Goal: Task Accomplishment & Management: Manage account settings

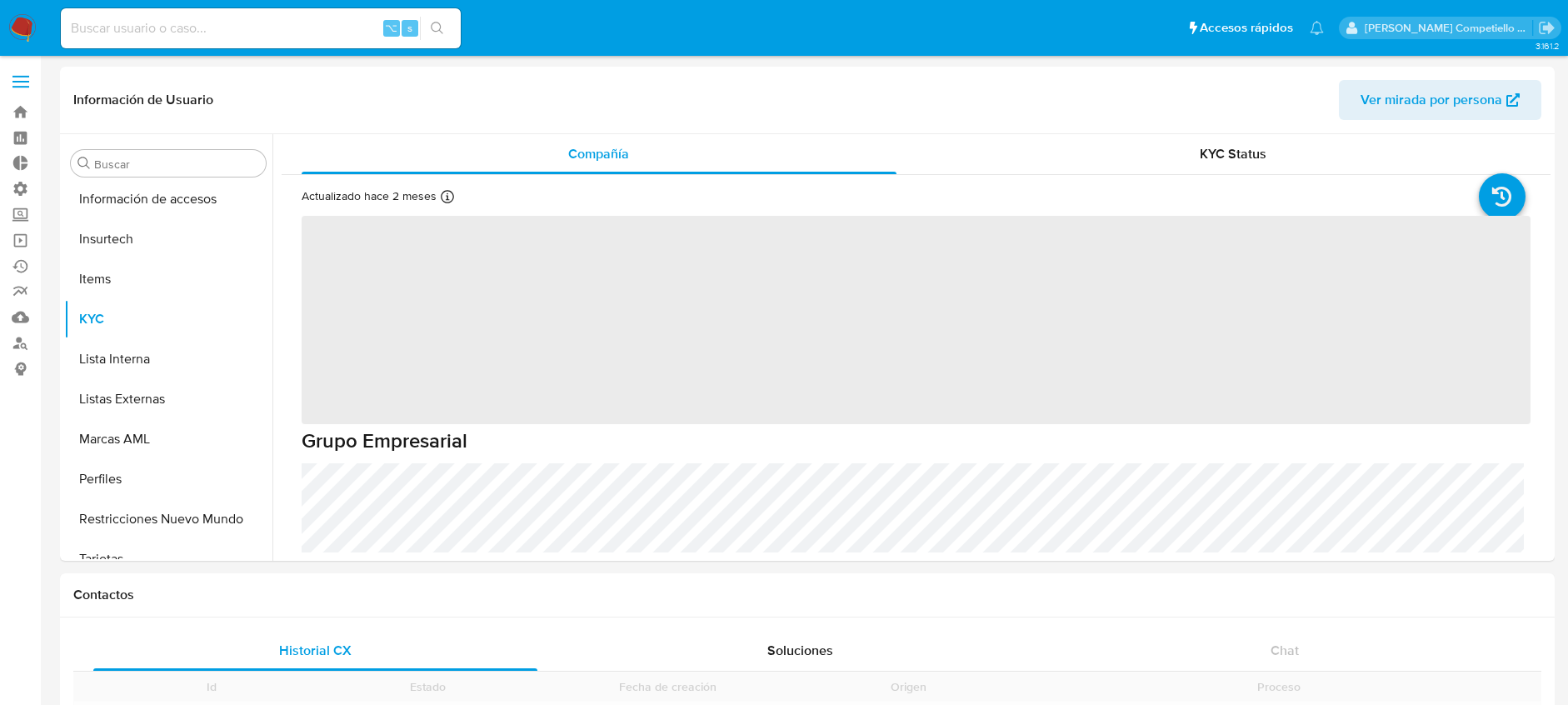
scroll to position [784, 0]
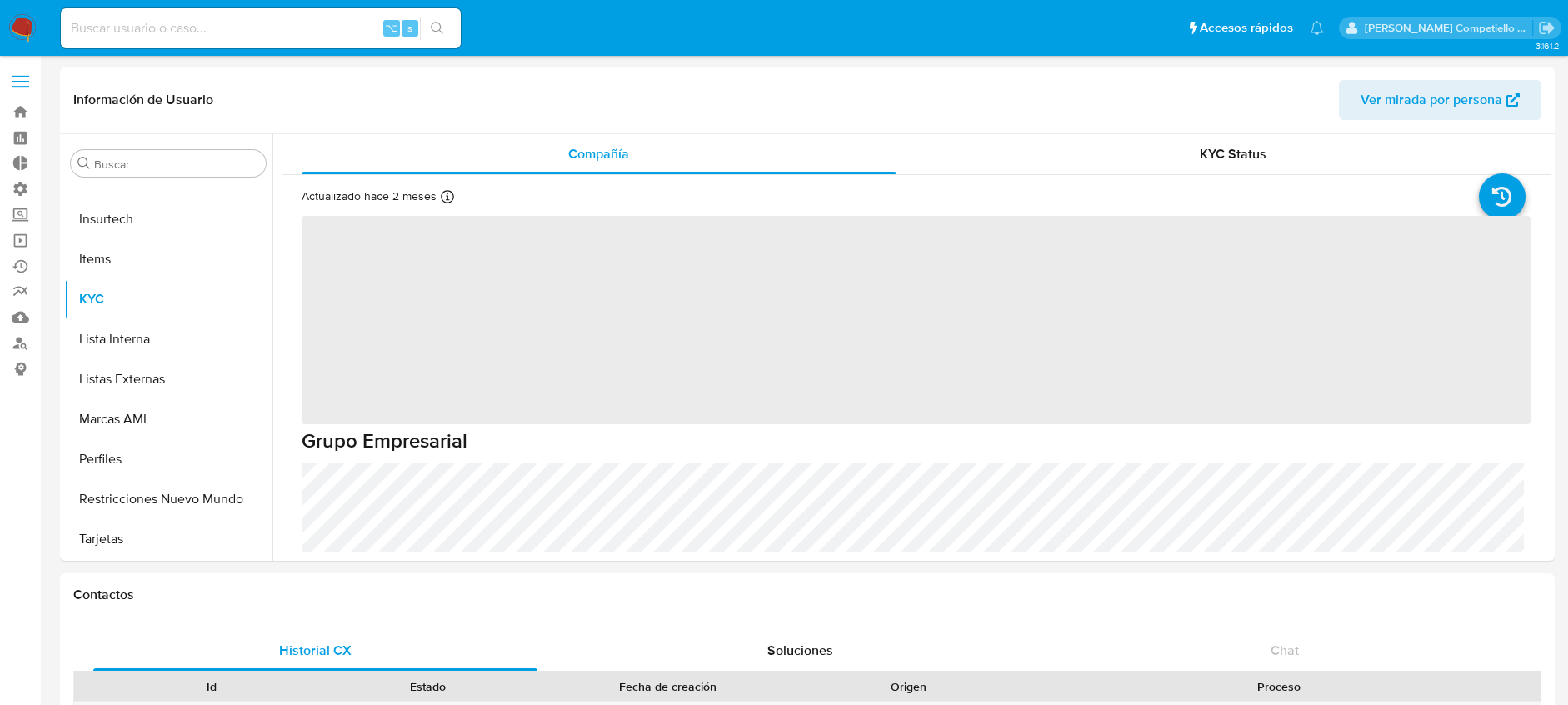
click at [24, 81] on span at bounding box center [20, 82] width 16 height 3
click at [0, 0] on input "checkbox" at bounding box center [0, 0] width 0 height 0
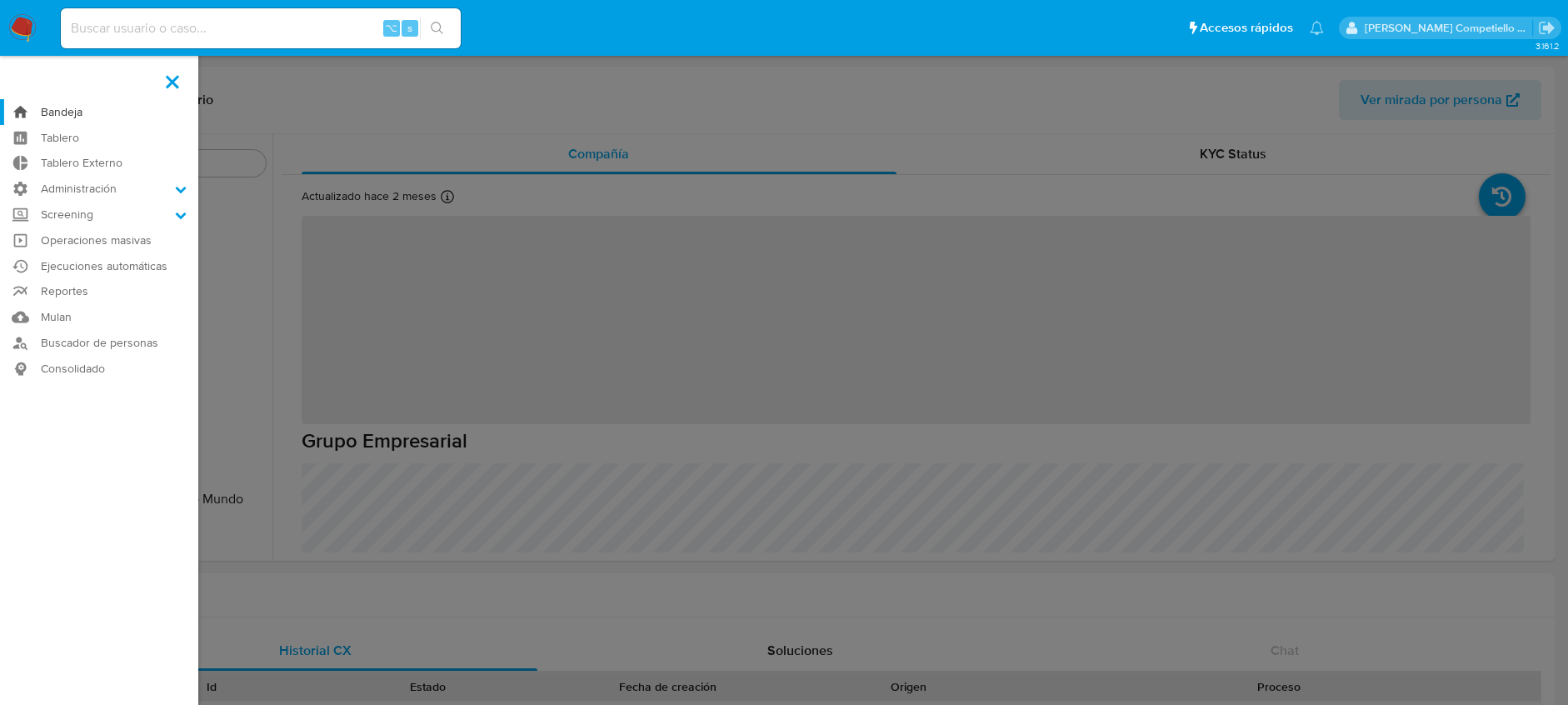
select select "10"
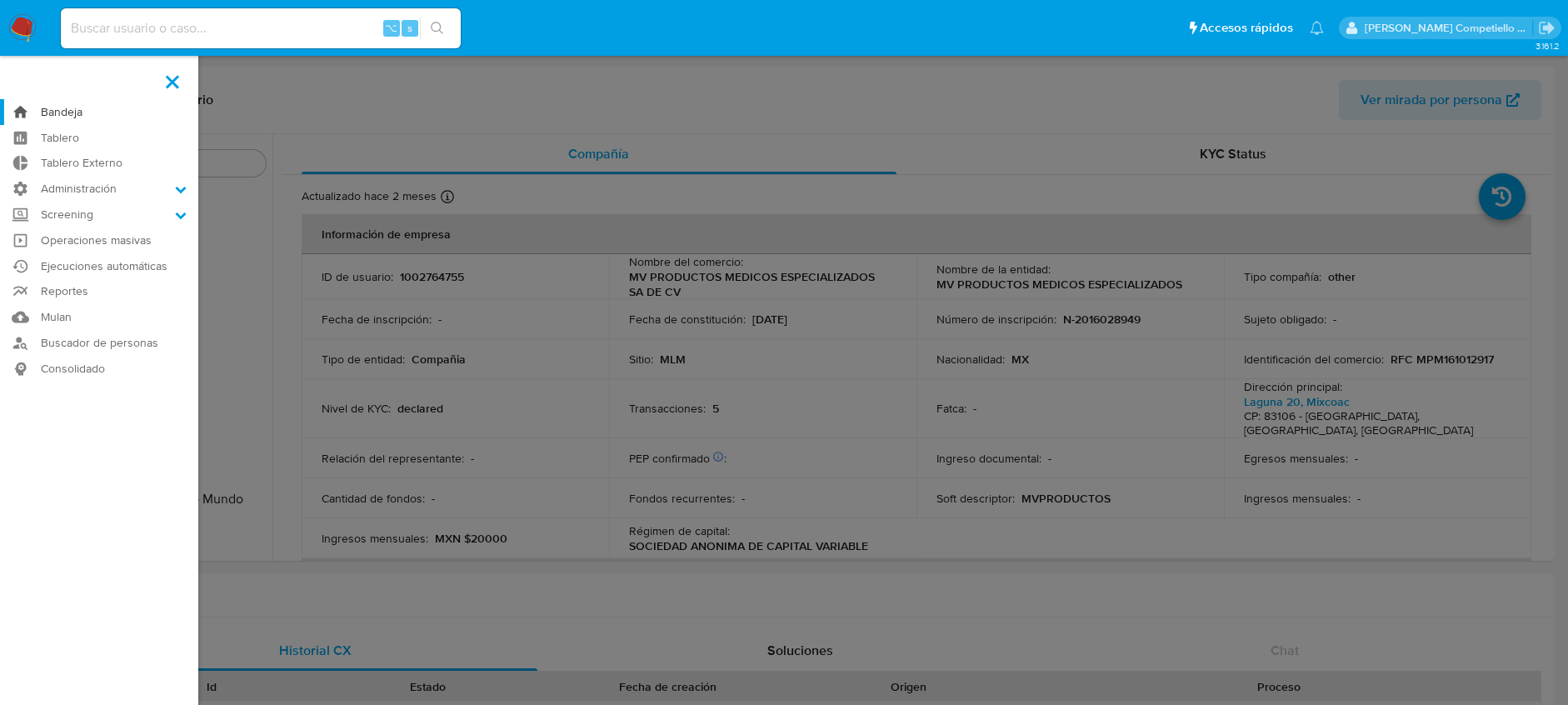
click at [71, 113] on link "Bandeja" at bounding box center [99, 112] width 198 height 26
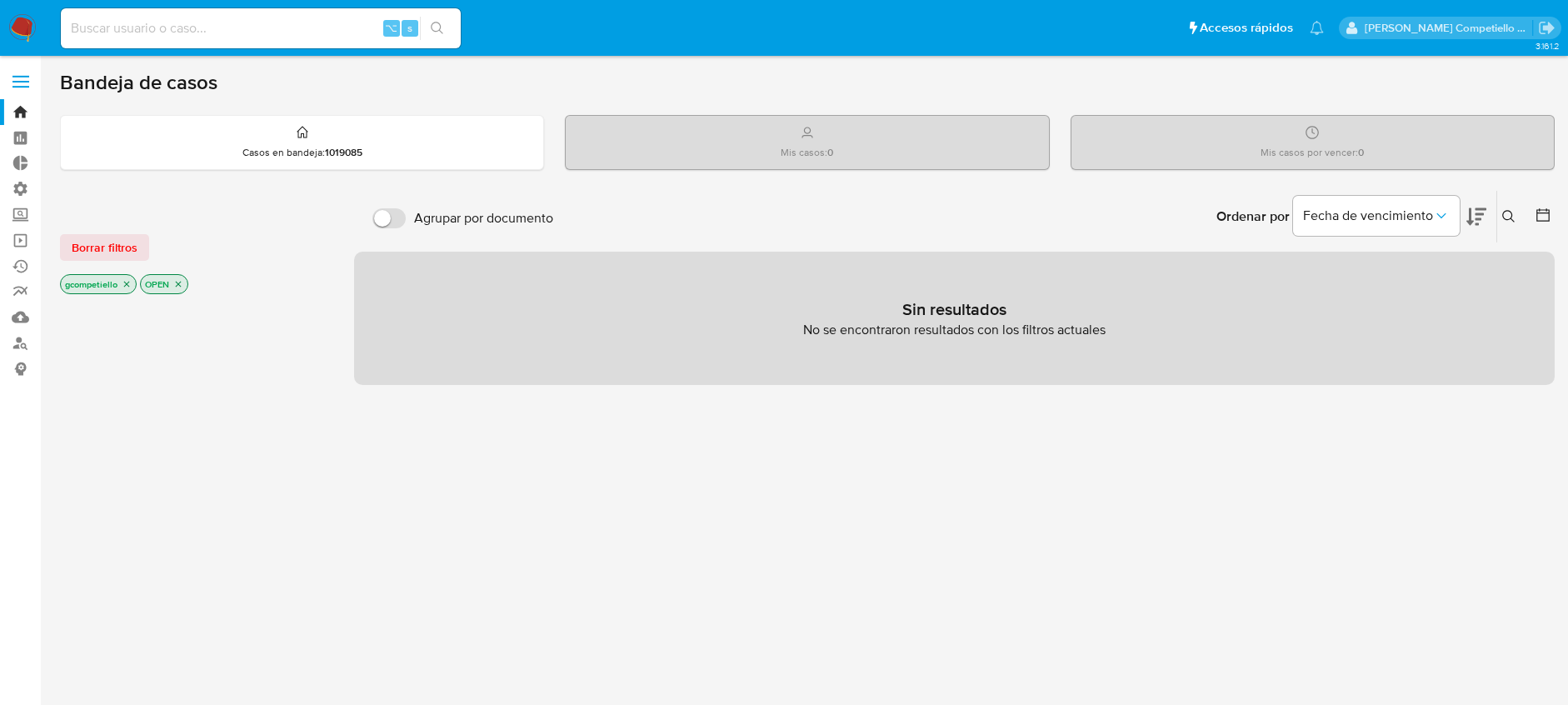
click at [120, 287] on p "gcompetiello" at bounding box center [98, 283] width 75 height 18
click at [128, 284] on icon "close-filter" at bounding box center [127, 284] width 6 height 6
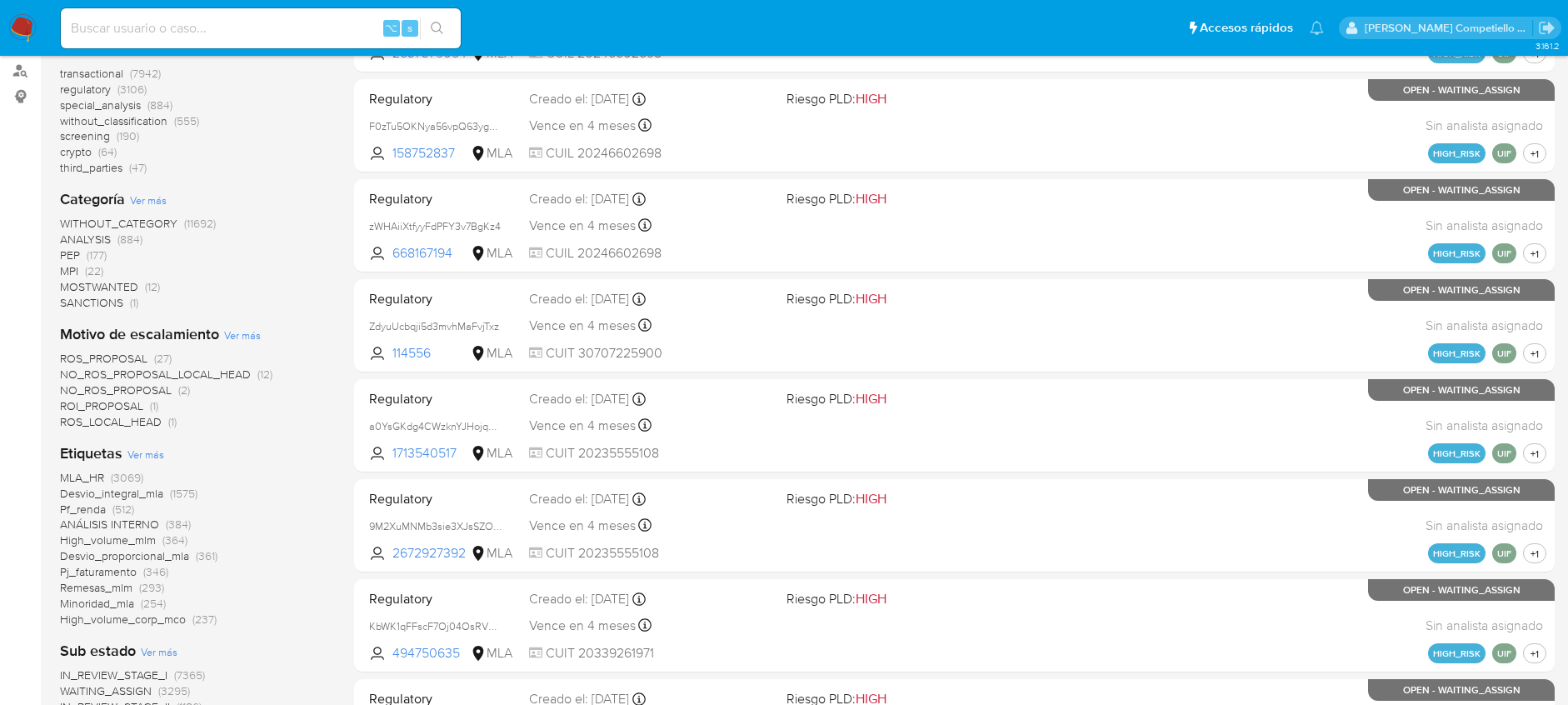
scroll to position [274, 0]
click at [100, 355] on span "ROS_PROPOSAL" at bounding box center [104, 357] width 88 height 16
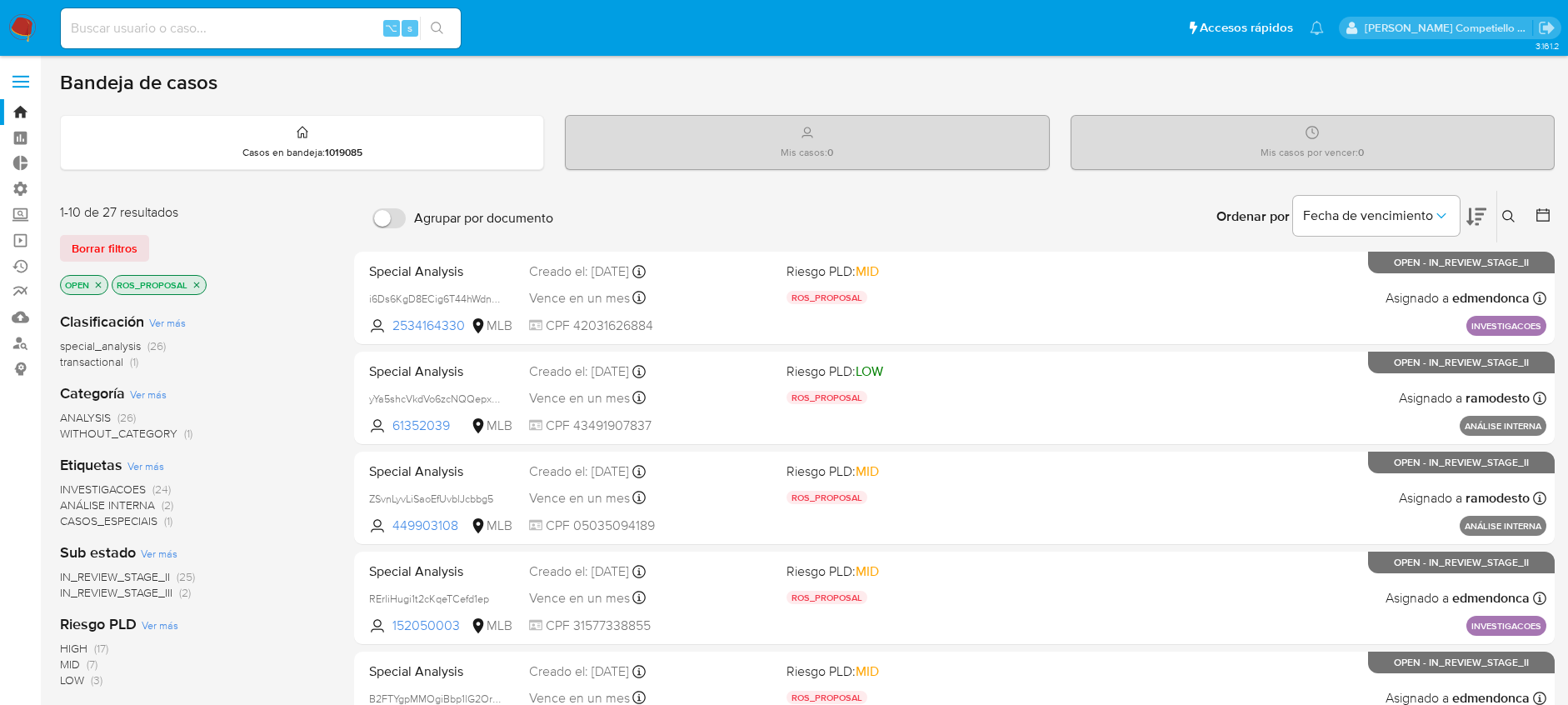
click at [199, 287] on icon "close-filter" at bounding box center [196, 285] width 10 height 10
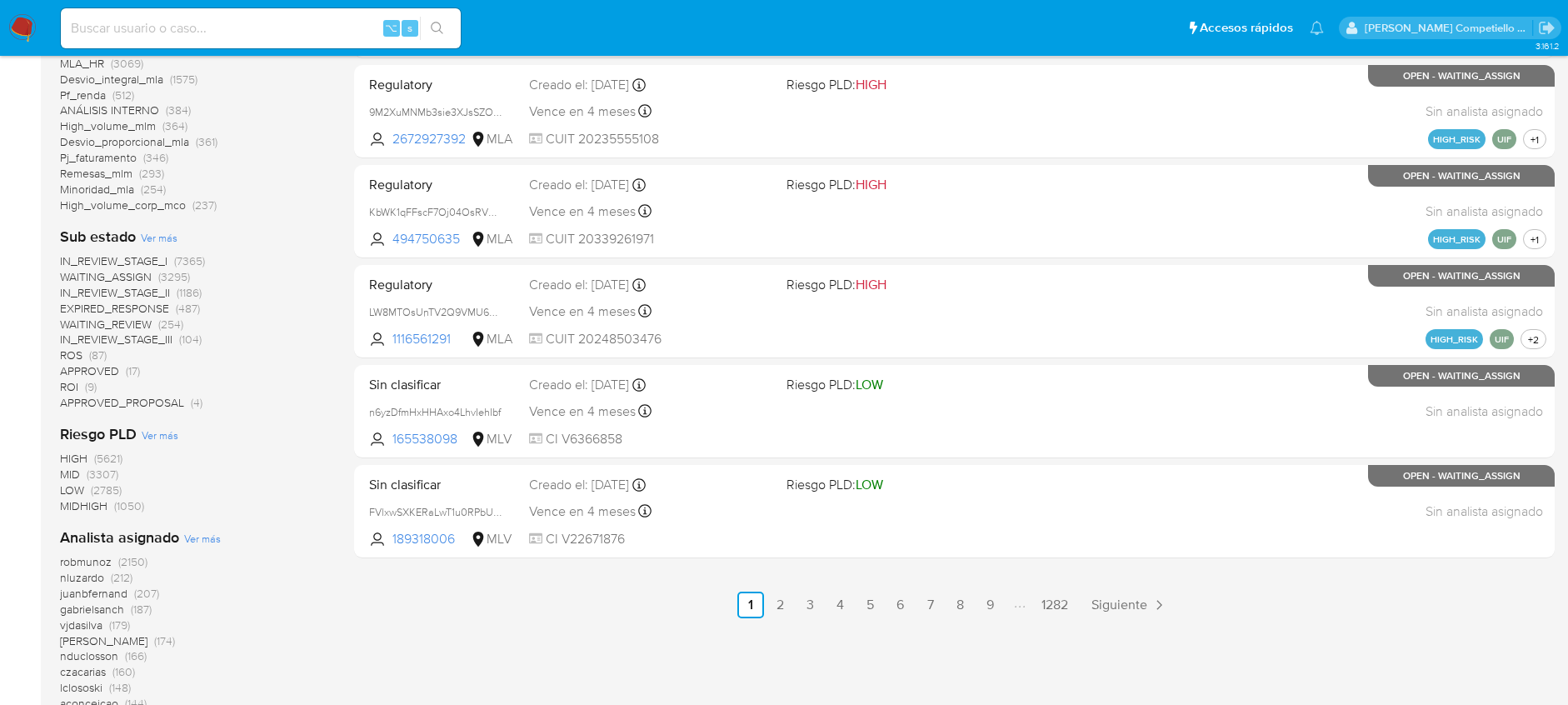
scroll to position [922, 0]
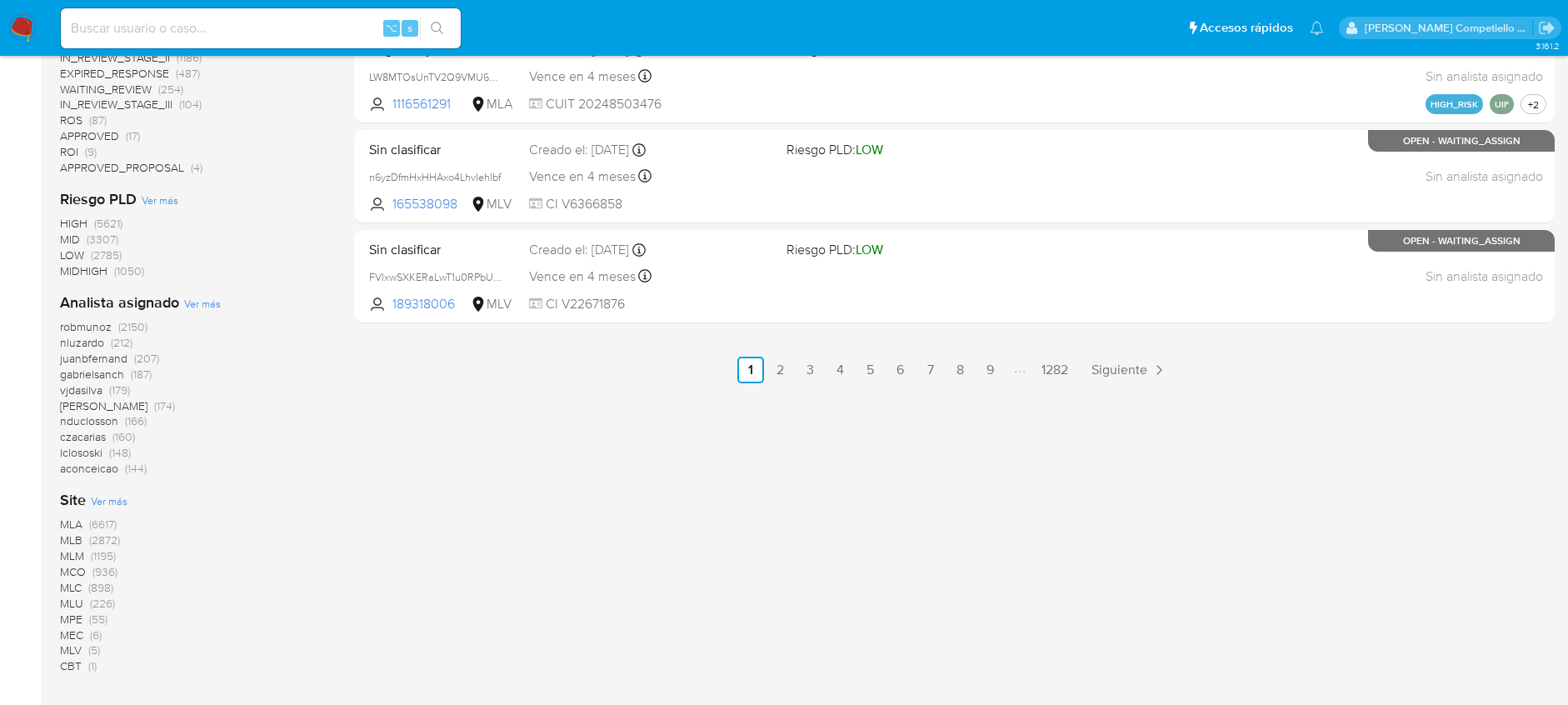
click at [77, 521] on span "MLA" at bounding box center [72, 524] width 23 height 16
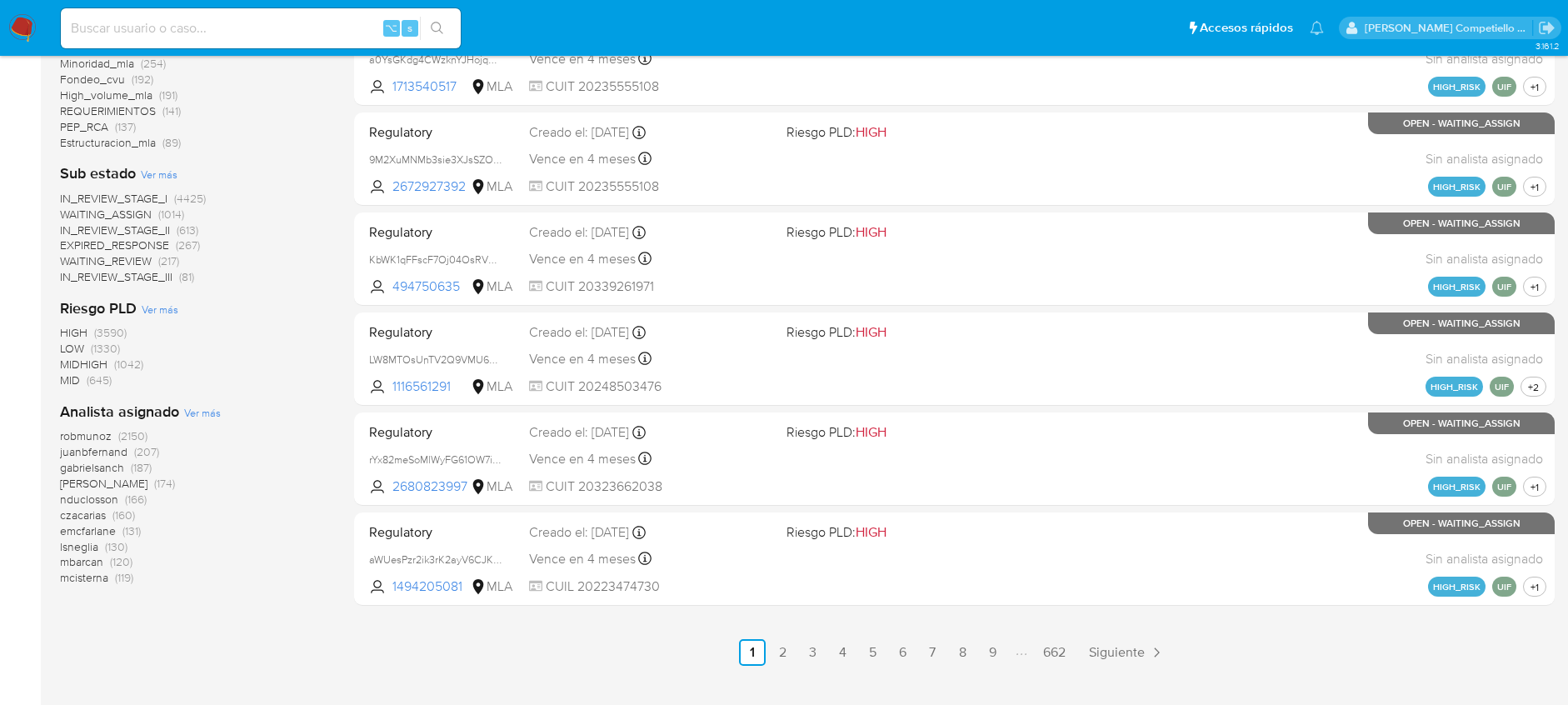
scroll to position [671, 0]
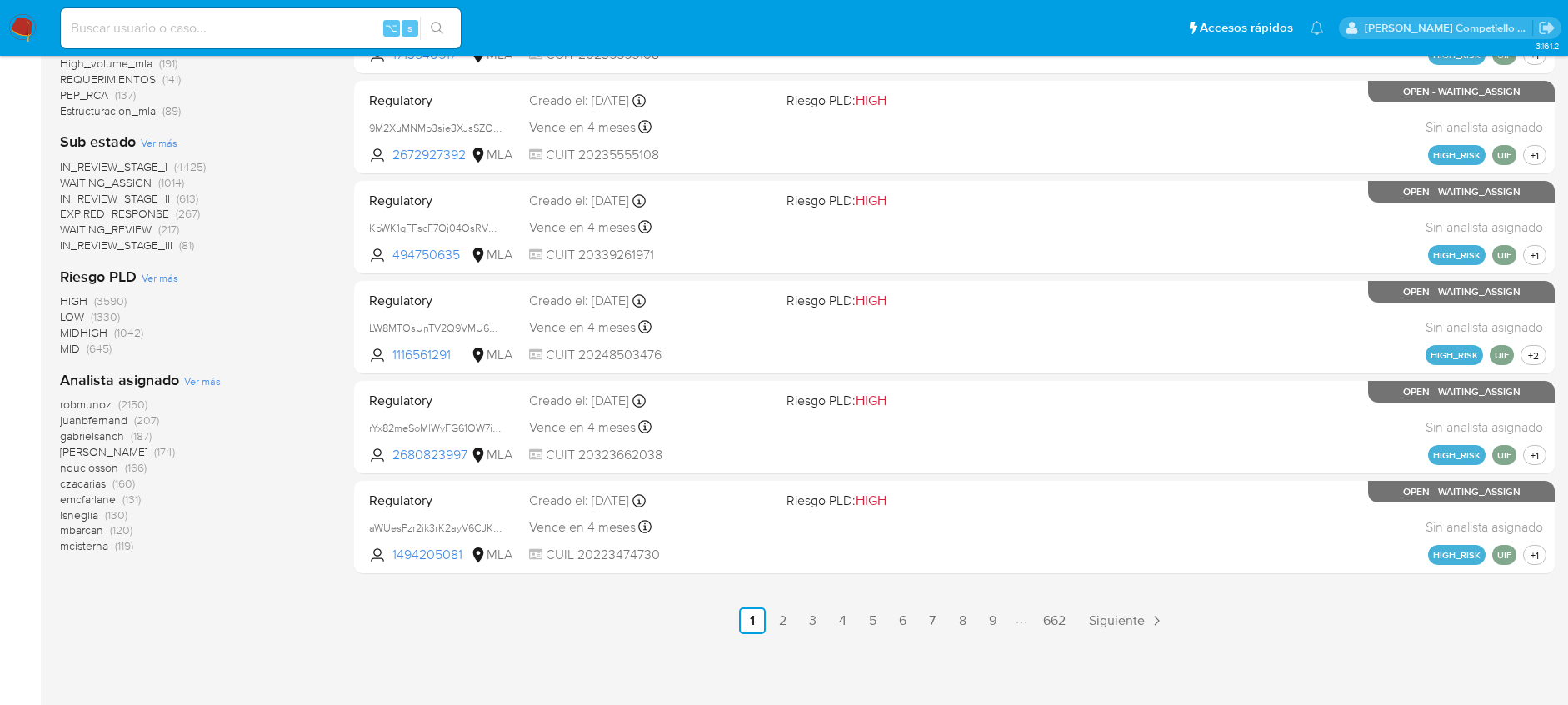
click at [162, 142] on span "Ver más" at bounding box center [159, 143] width 36 height 15
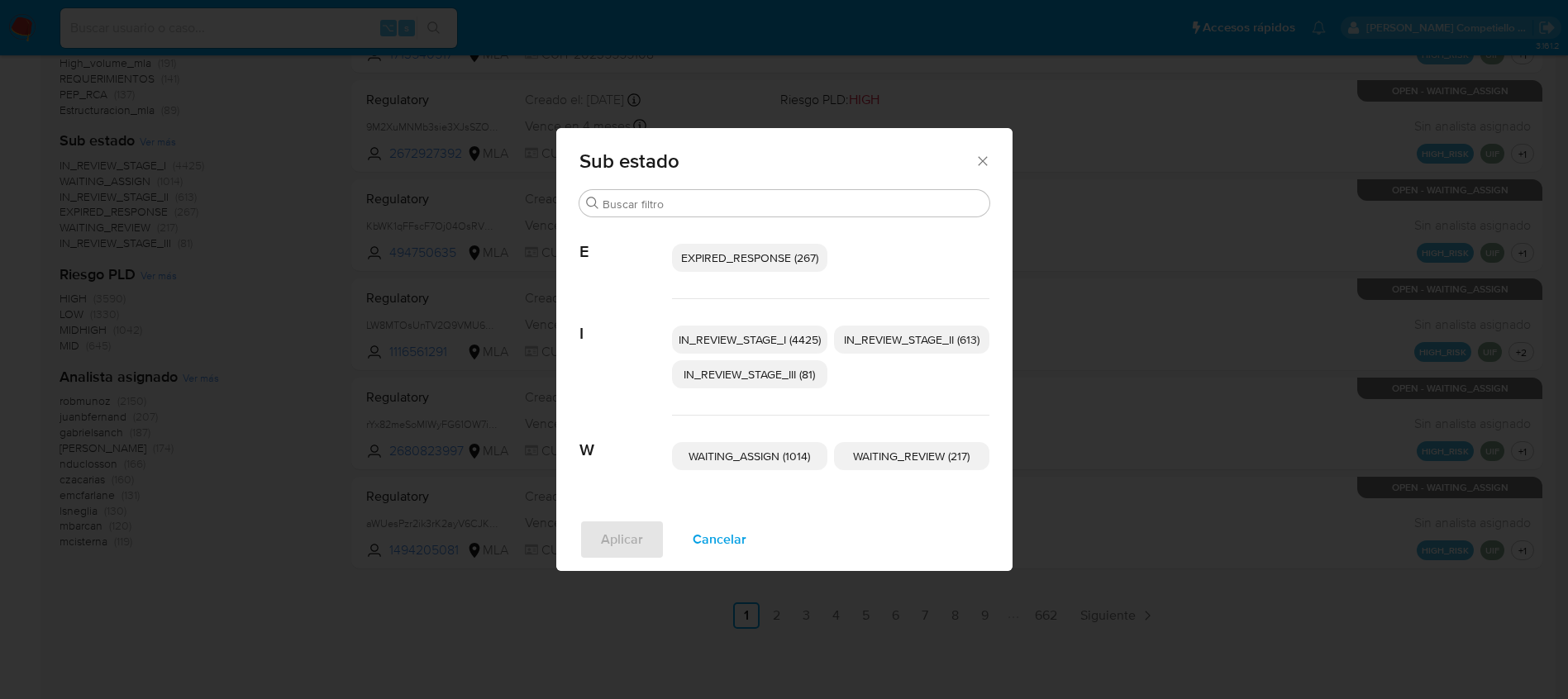
drag, startPoint x: 987, startPoint y: 161, endPoint x: 882, endPoint y: 177, distance: 106.2
click at [986, 161] on icon "Cerrar" at bounding box center [982, 161] width 16 height 16
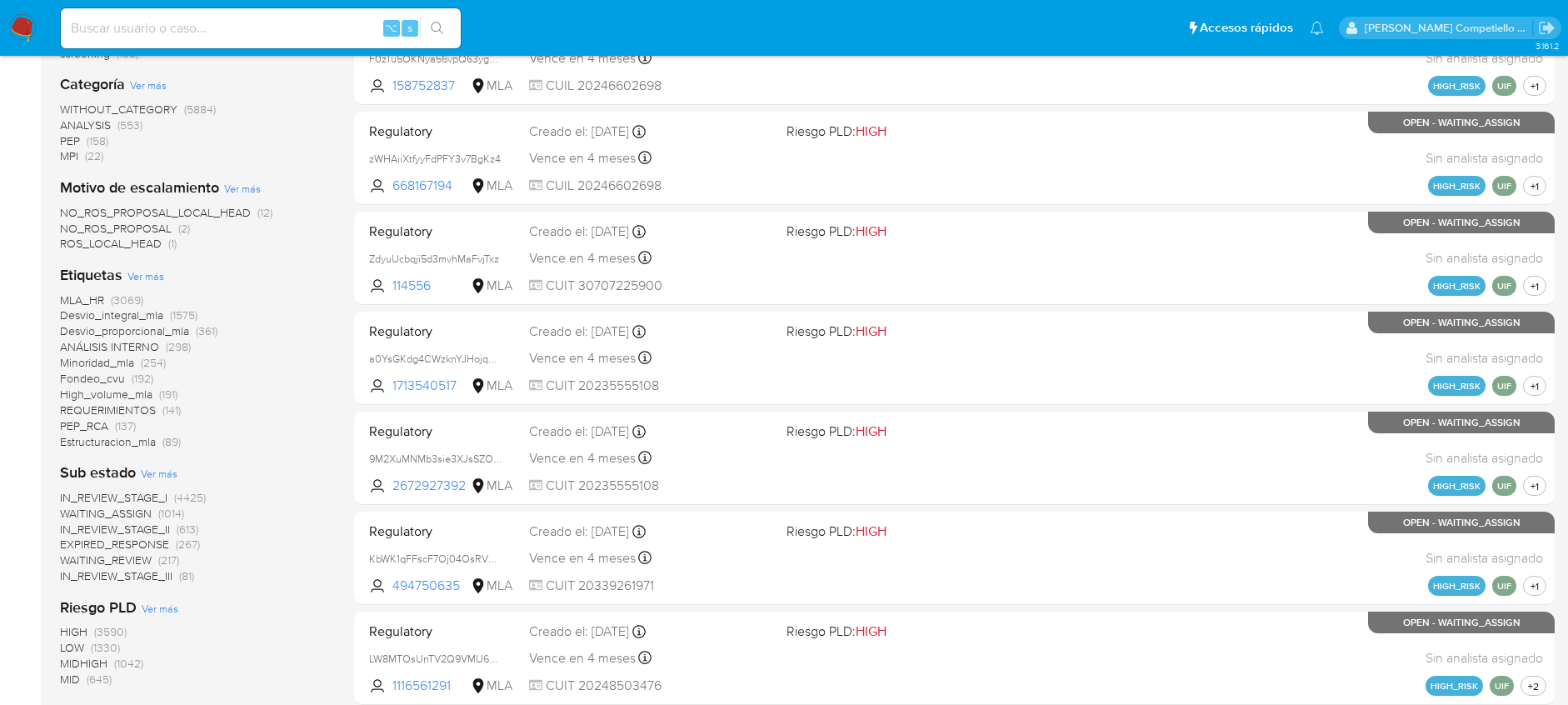
scroll to position [0, 0]
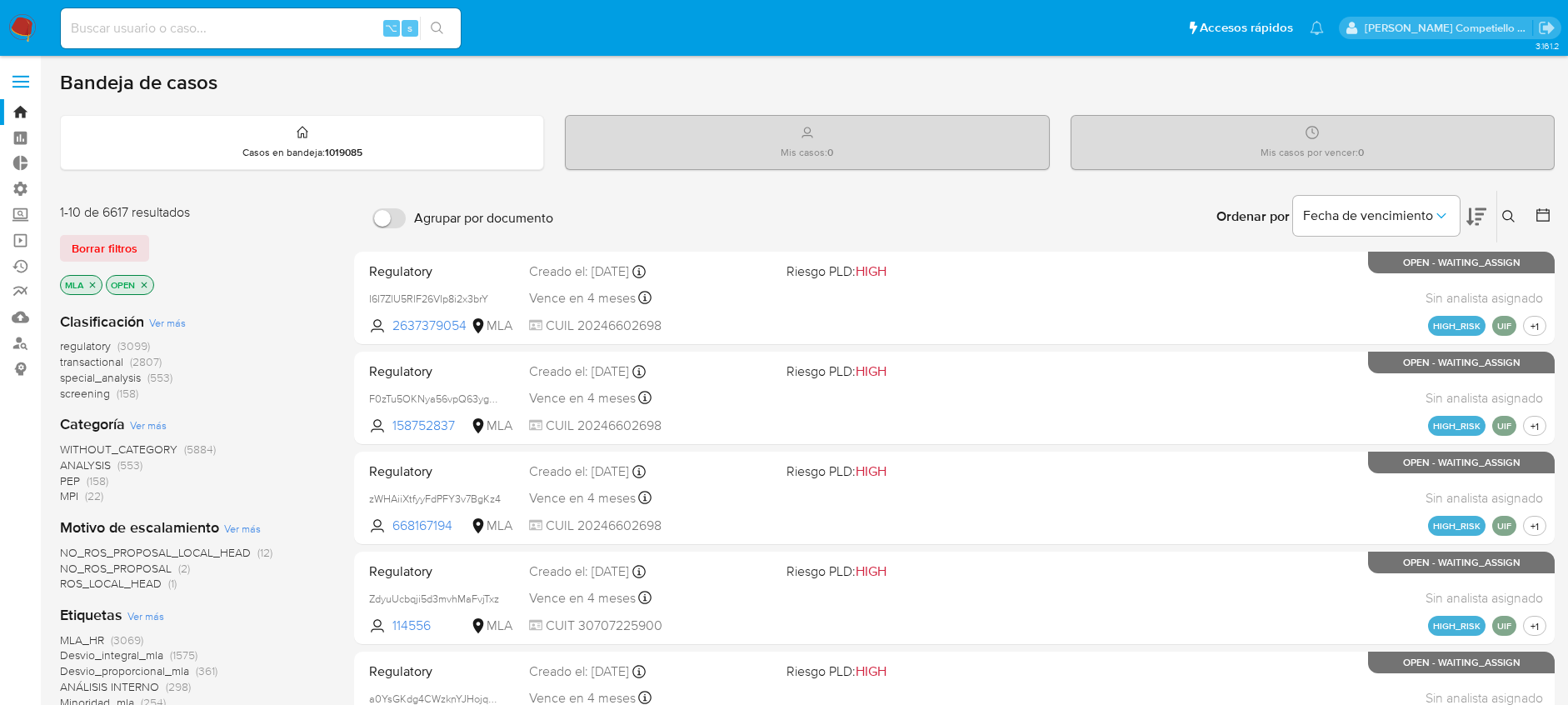
click at [148, 287] on icon "close-filter" at bounding box center [144, 285] width 10 height 10
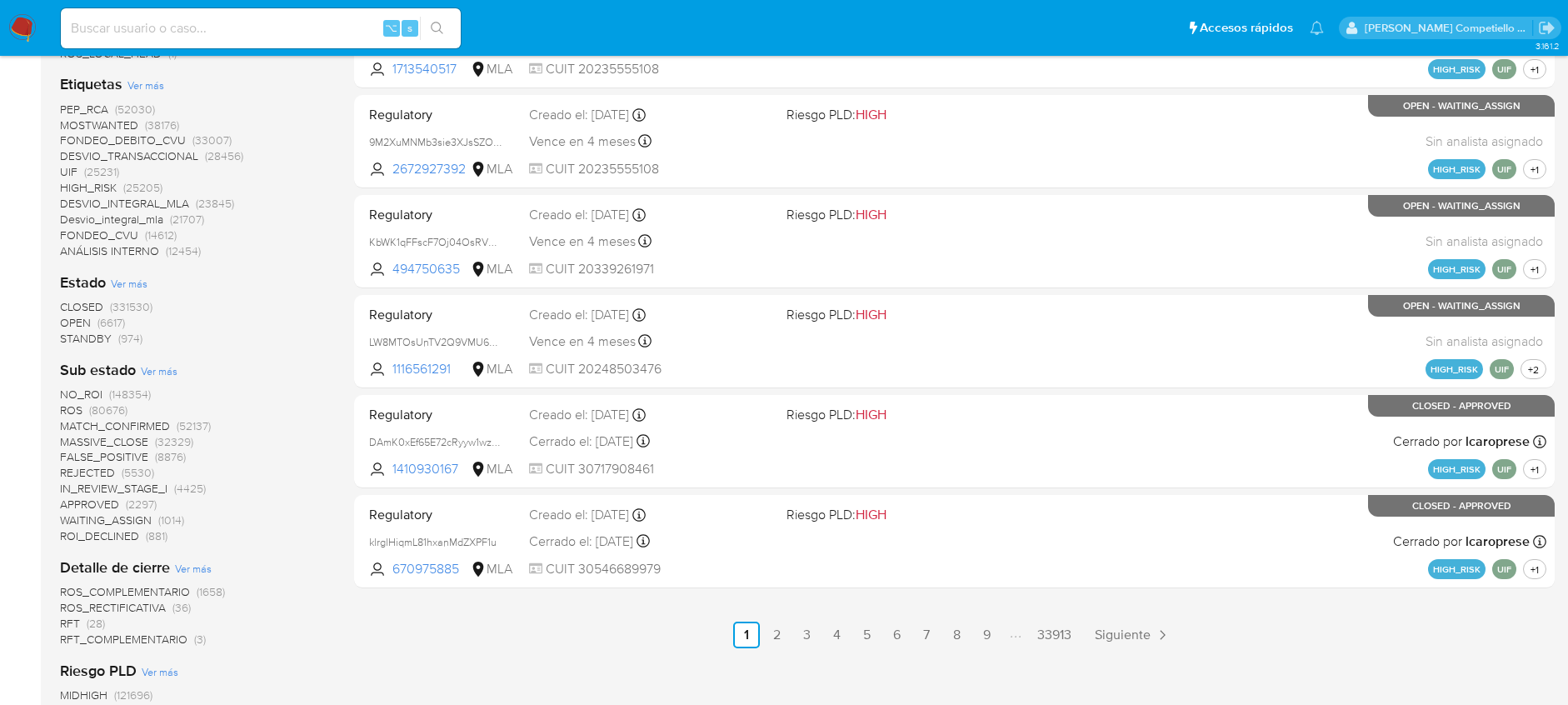
scroll to position [873, 0]
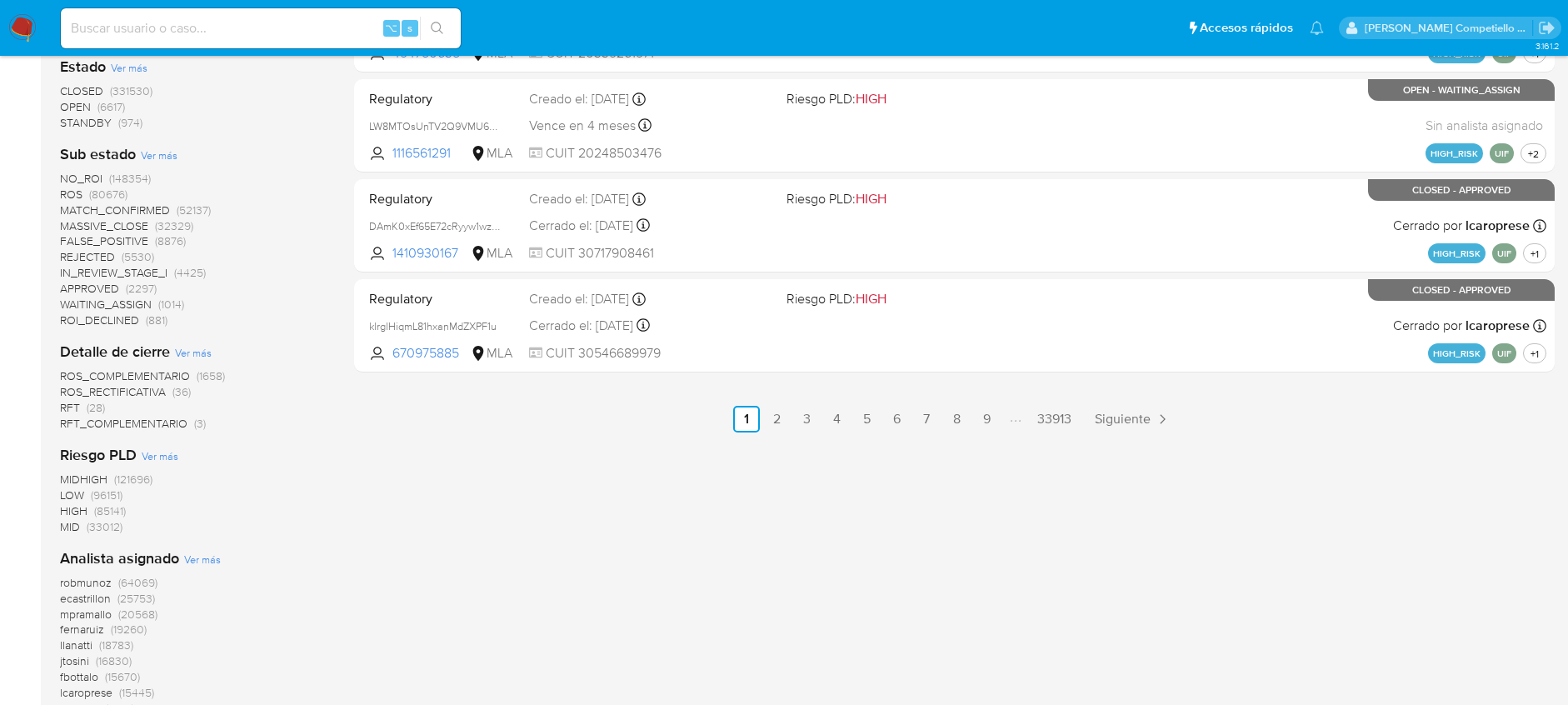
click at [75, 192] on span "ROS" at bounding box center [72, 194] width 23 height 16
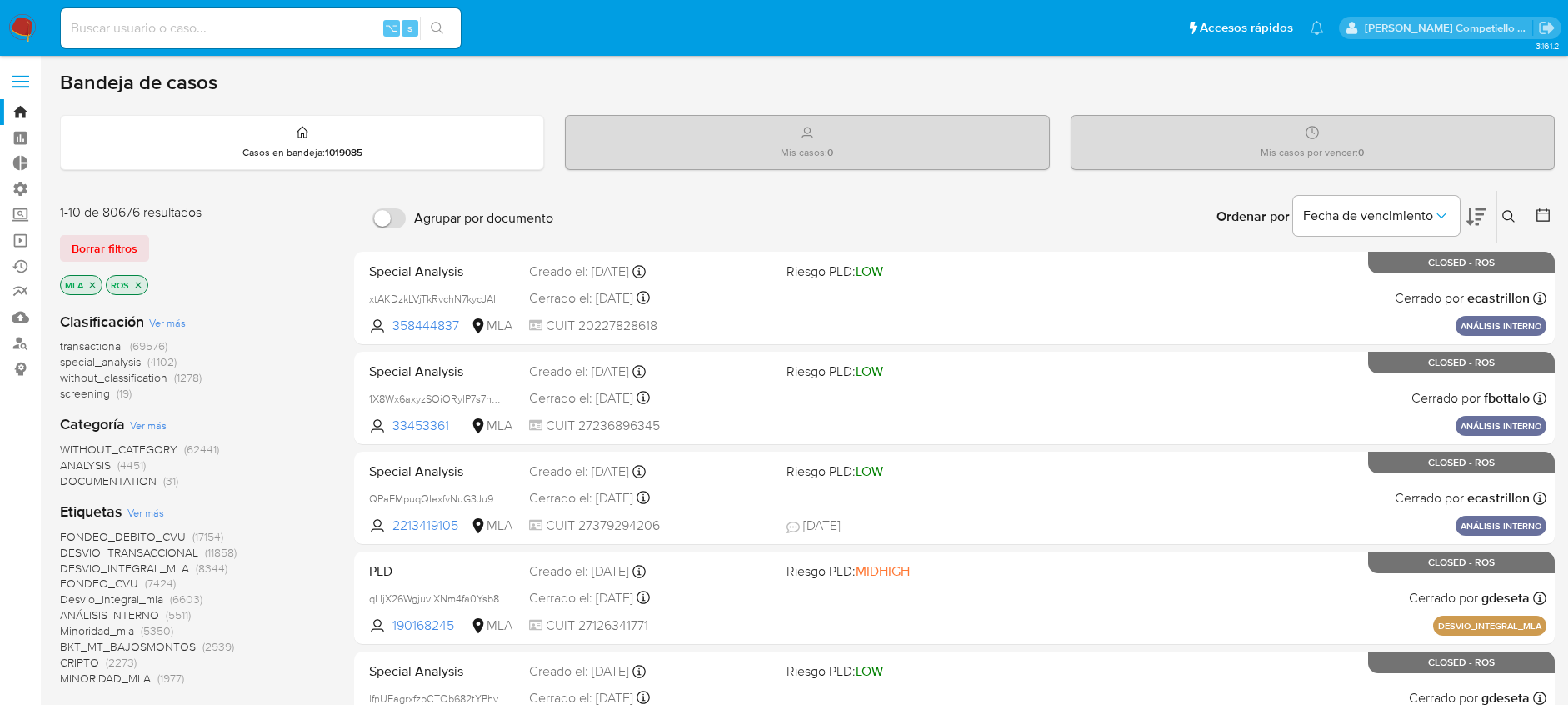
click at [1545, 219] on icon at bounding box center [1542, 215] width 16 height 16
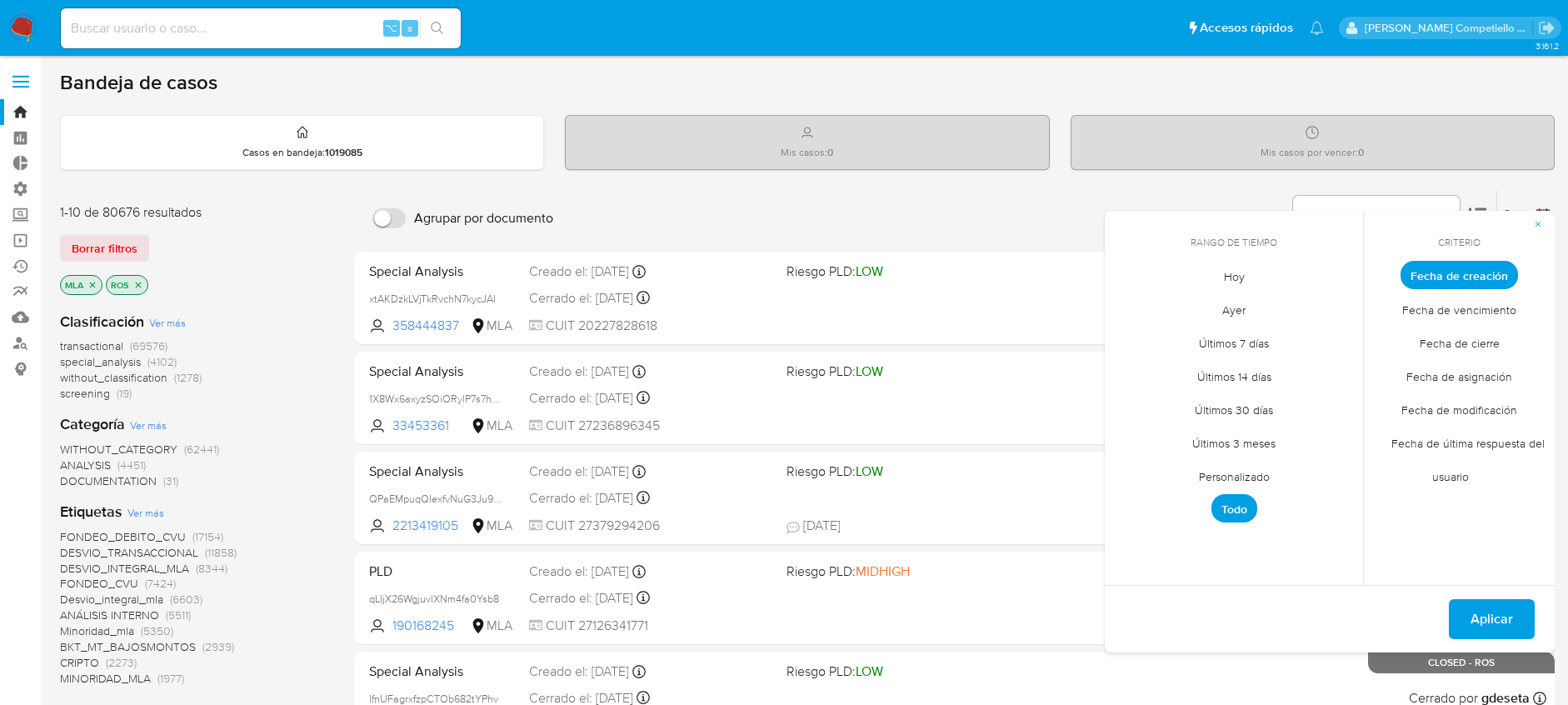
click at [1245, 479] on span "Personalizado" at bounding box center [1234, 476] width 106 height 34
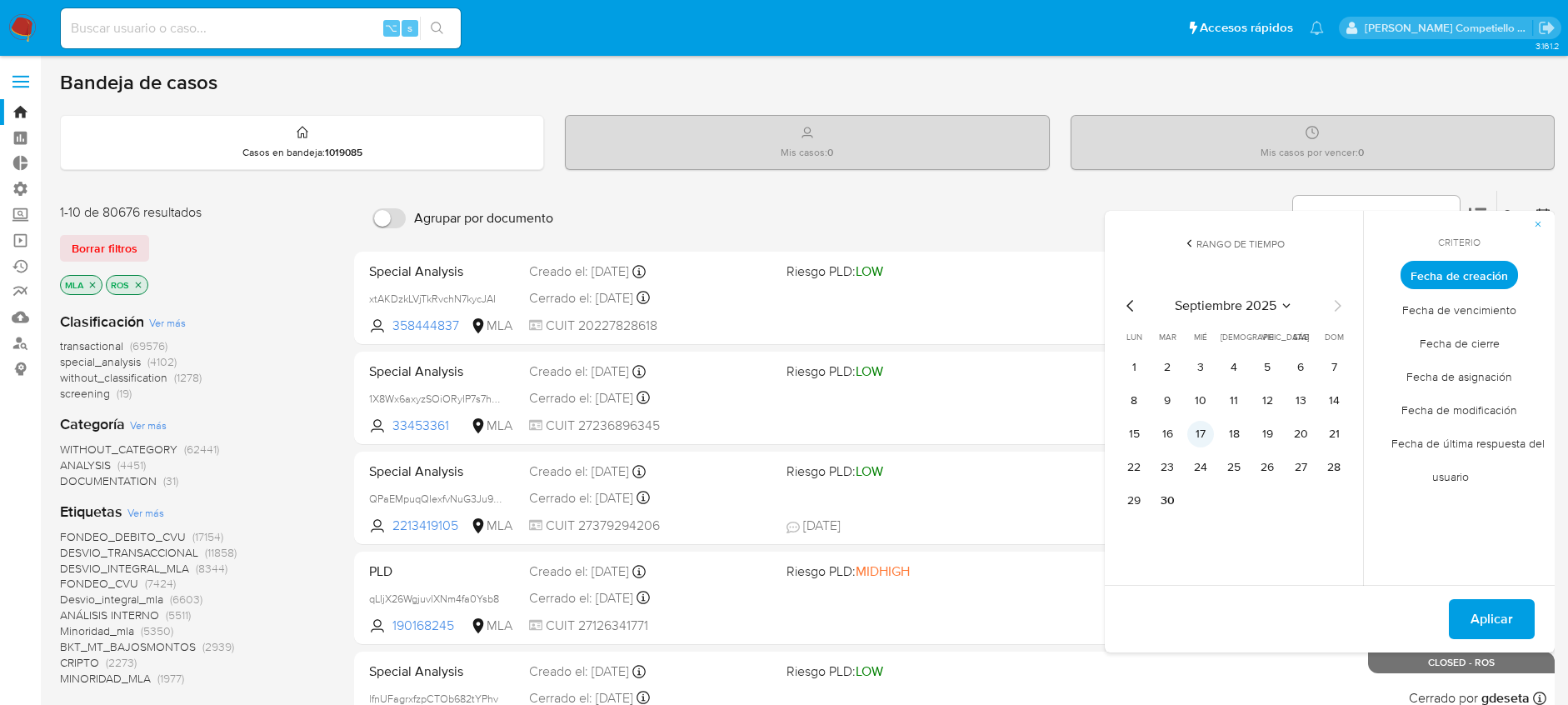
click at [1191, 430] on button "17" at bounding box center [1201, 434] width 27 height 27
drag, startPoint x: 1166, startPoint y: 504, endPoint x: 1298, endPoint y: 540, distance: 136.8
click at [1169, 504] on button "30" at bounding box center [1167, 501] width 27 height 27
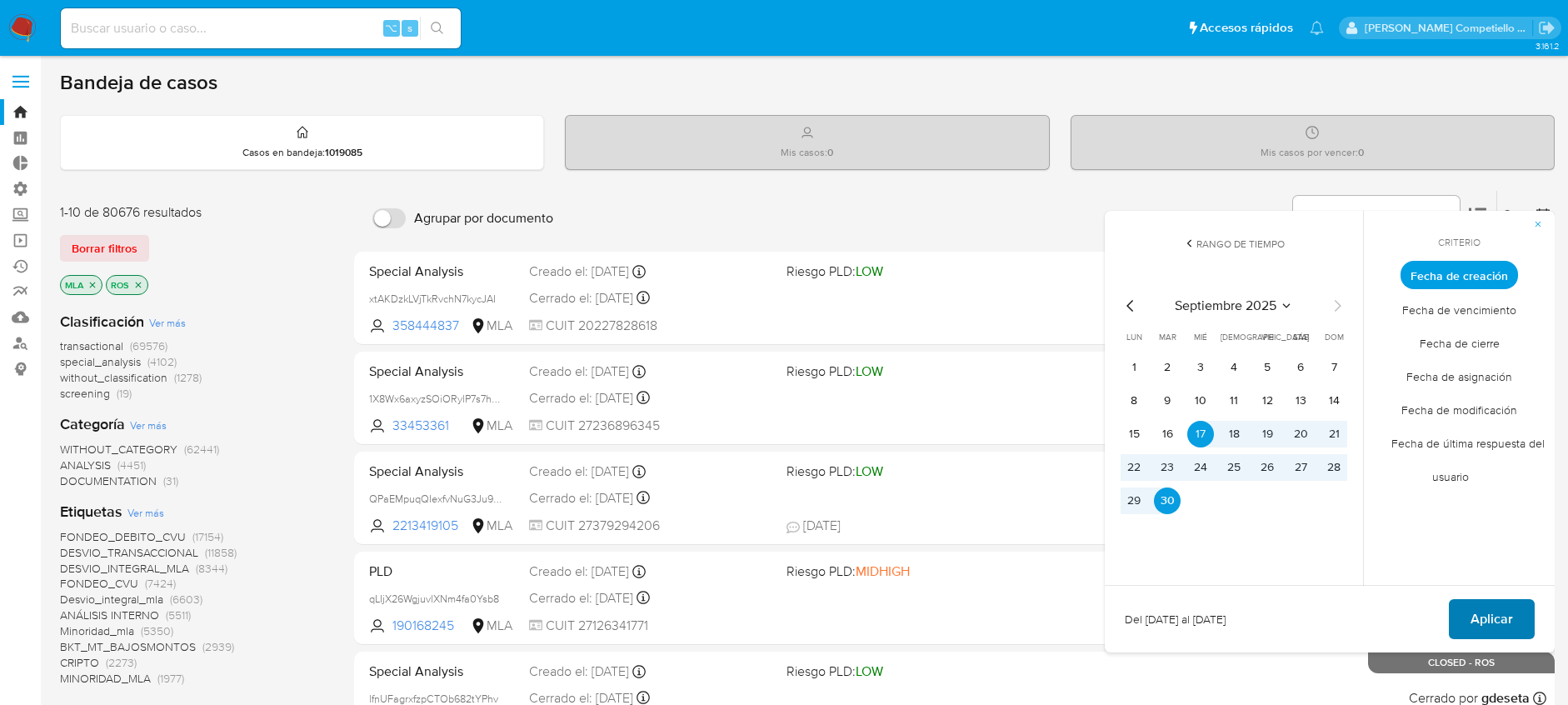
click at [1499, 620] on span "Aplicar" at bounding box center [1492, 619] width 43 height 36
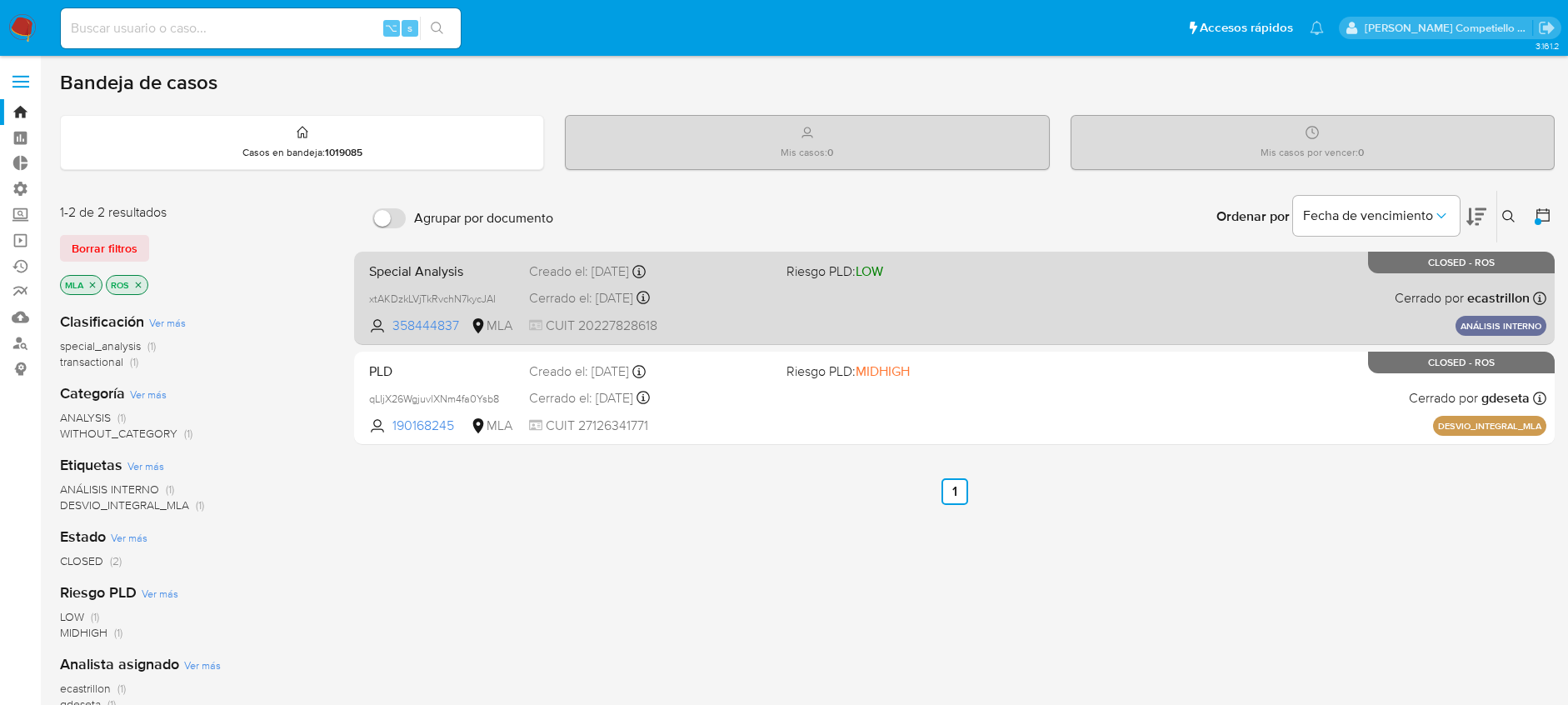
click at [915, 321] on div "Special Analysis xtAKDzkLVjTkRvchN7kycJAI 358444837 MLA Riesgo PLD: LOW Creado …" at bounding box center [954, 298] width 1184 height 84
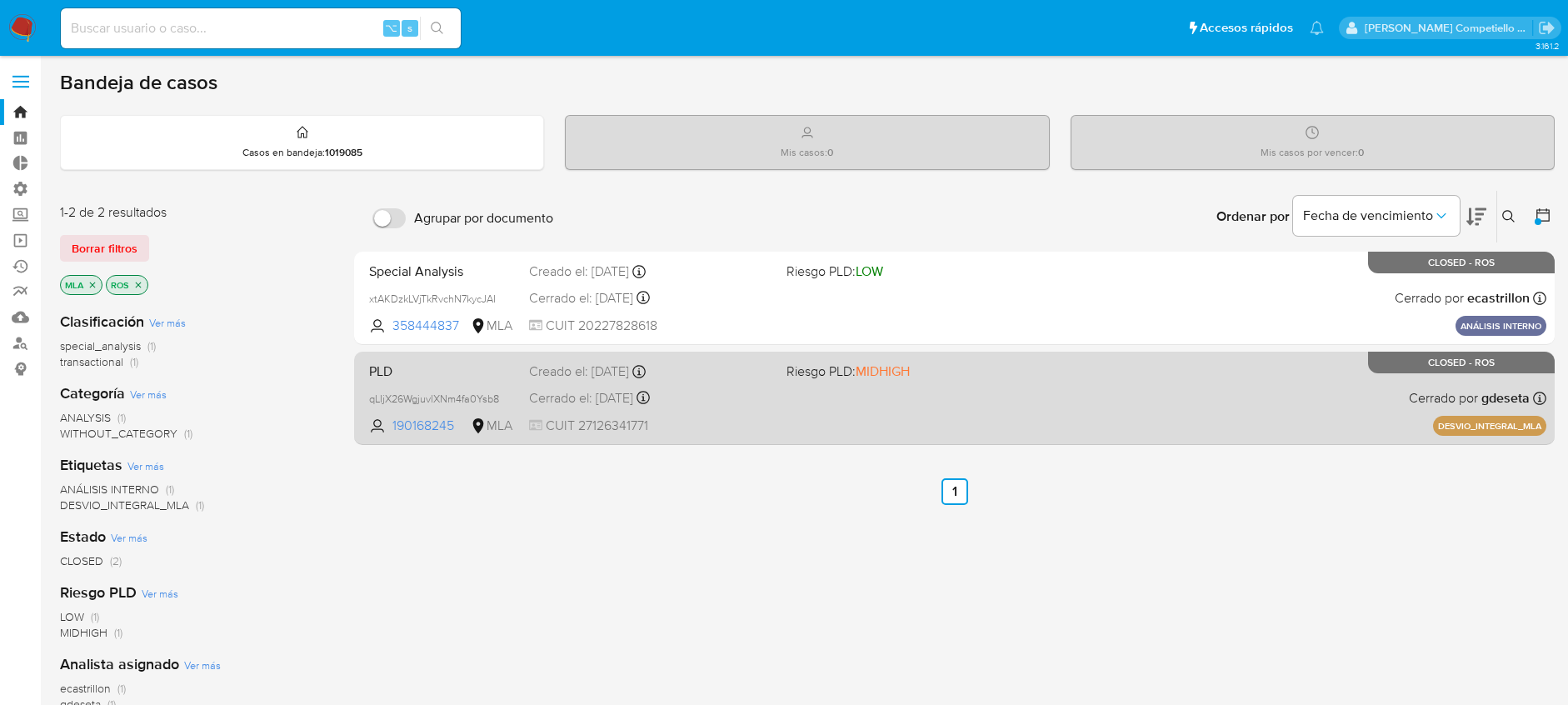
click at [1062, 372] on div "PLD qLIjX26WgjuvlXNm4fa0Ysb8 190168245 MLA Riesgo PLD: MIDHIGH Creado el: 26/09…" at bounding box center [954, 398] width 1184 height 84
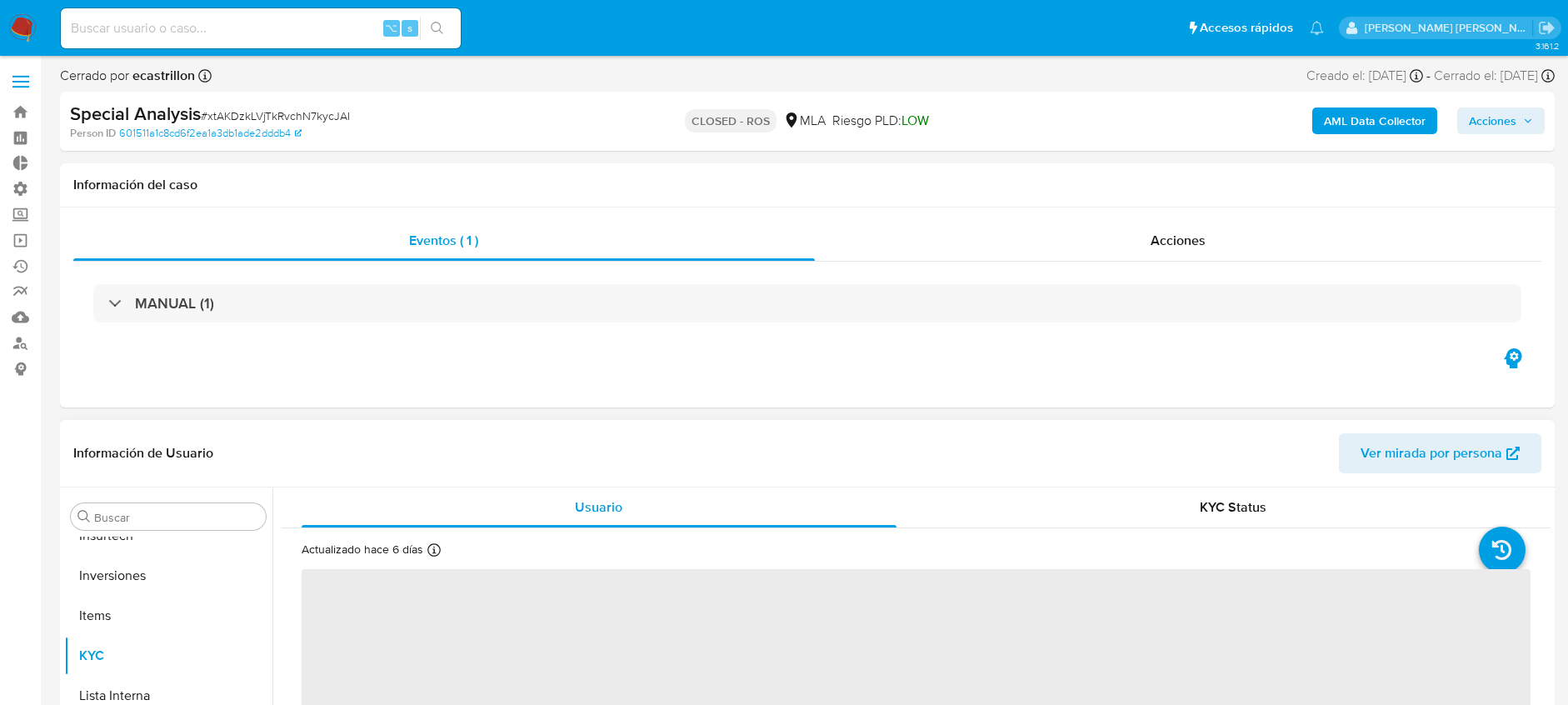
scroll to position [864, 0]
click at [1053, 240] on div "Acciones" at bounding box center [1178, 240] width 728 height 40
select select "10"
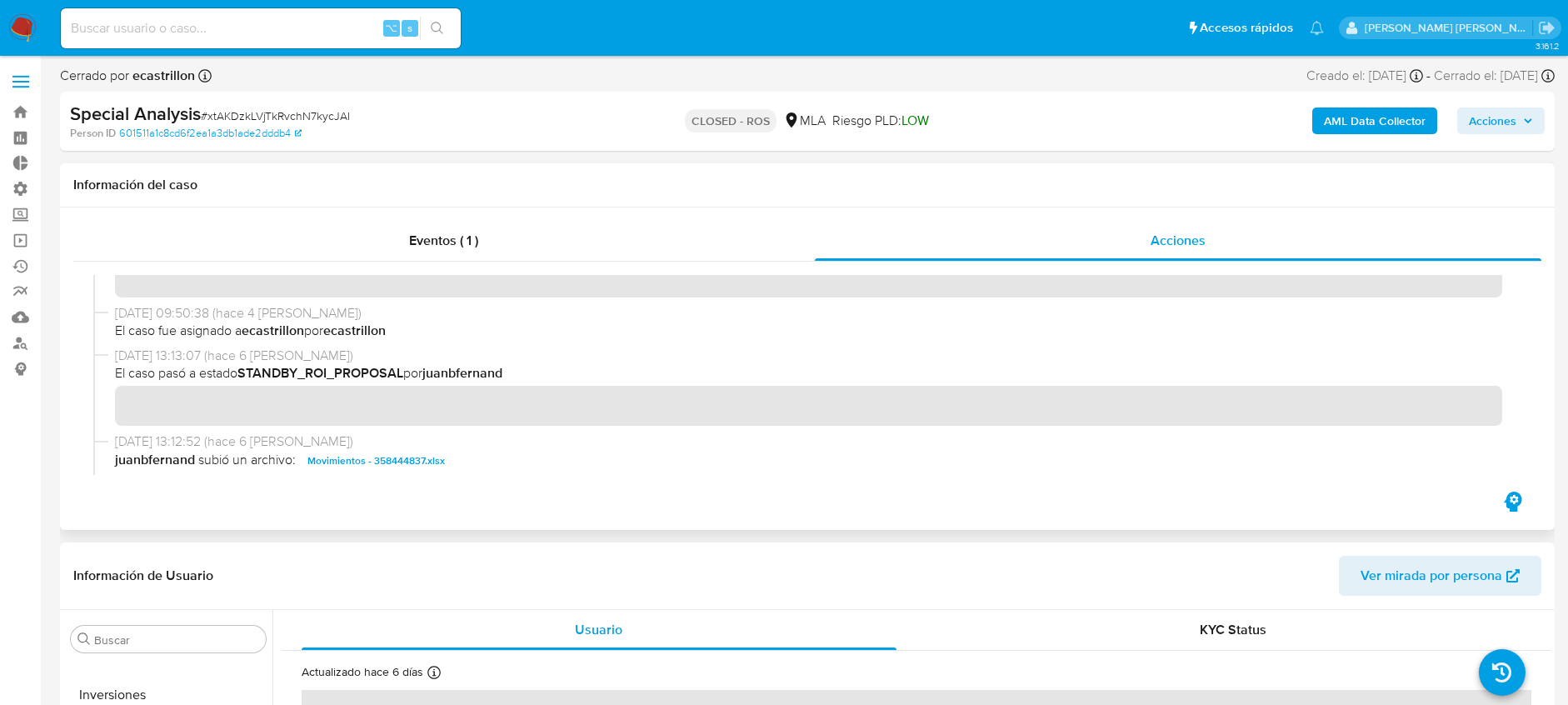
scroll to position [525, 0]
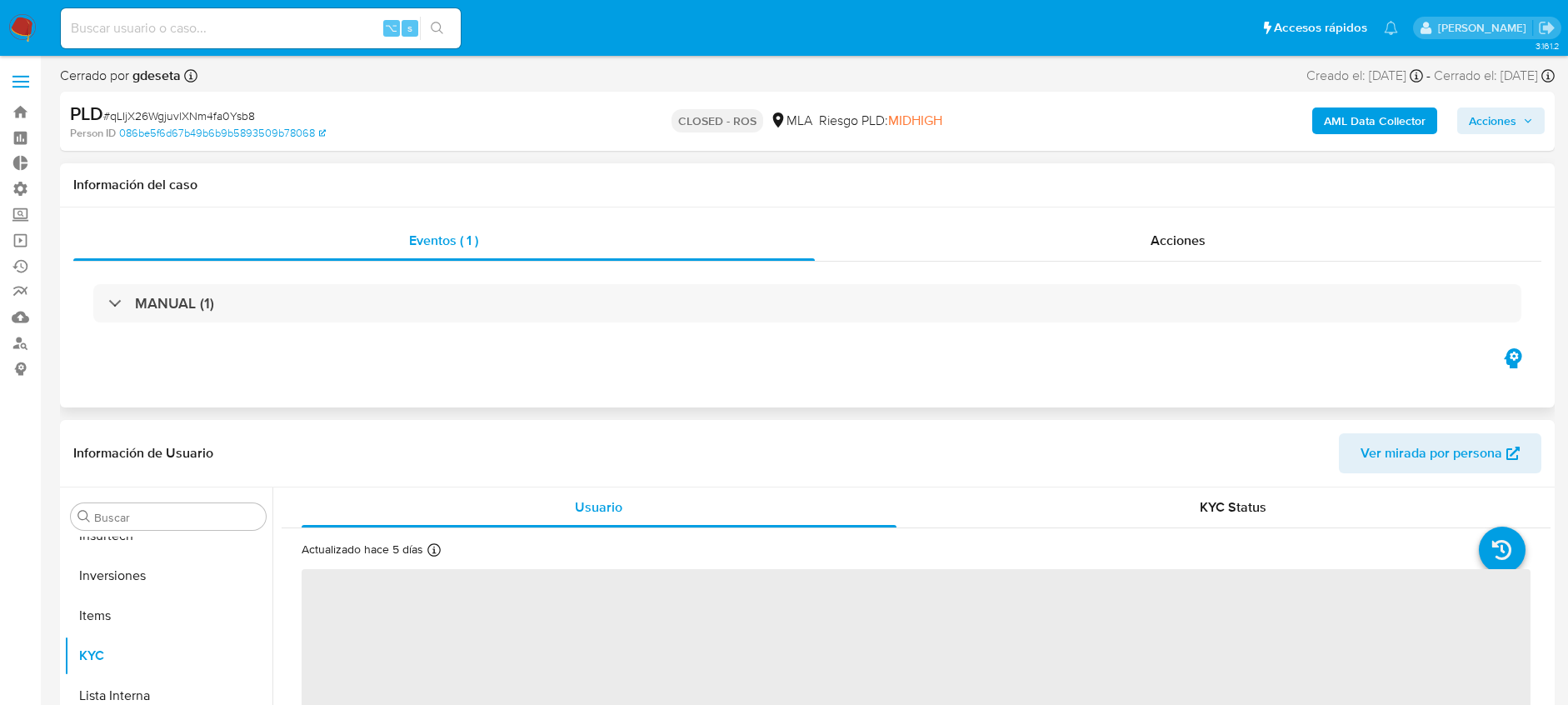
scroll to position [864, 0]
drag, startPoint x: 1152, startPoint y: 232, endPoint x: 874, endPoint y: 399, distance: 324.3
click at [1152, 233] on span "Acciones" at bounding box center [1178, 240] width 55 height 19
select select "10"
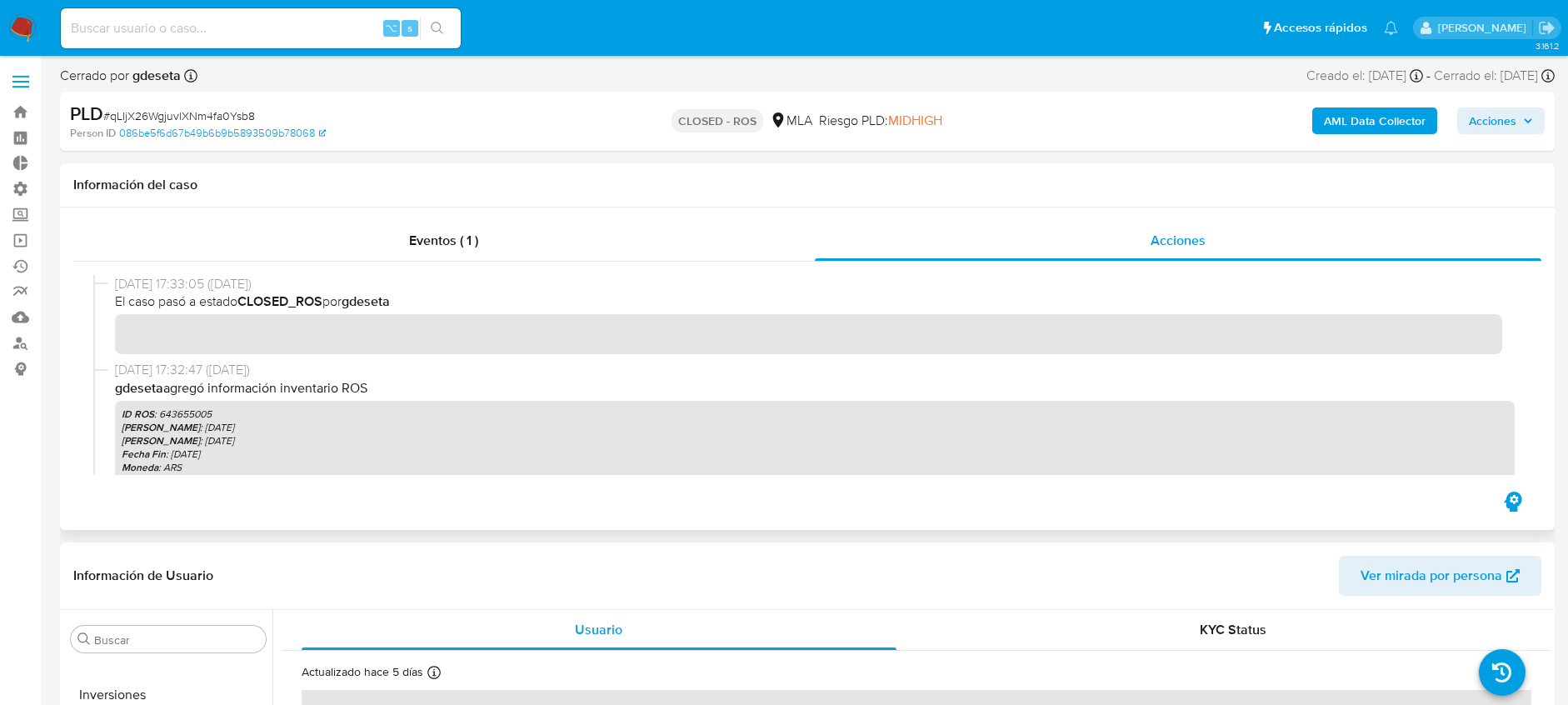
scroll to position [180, 0]
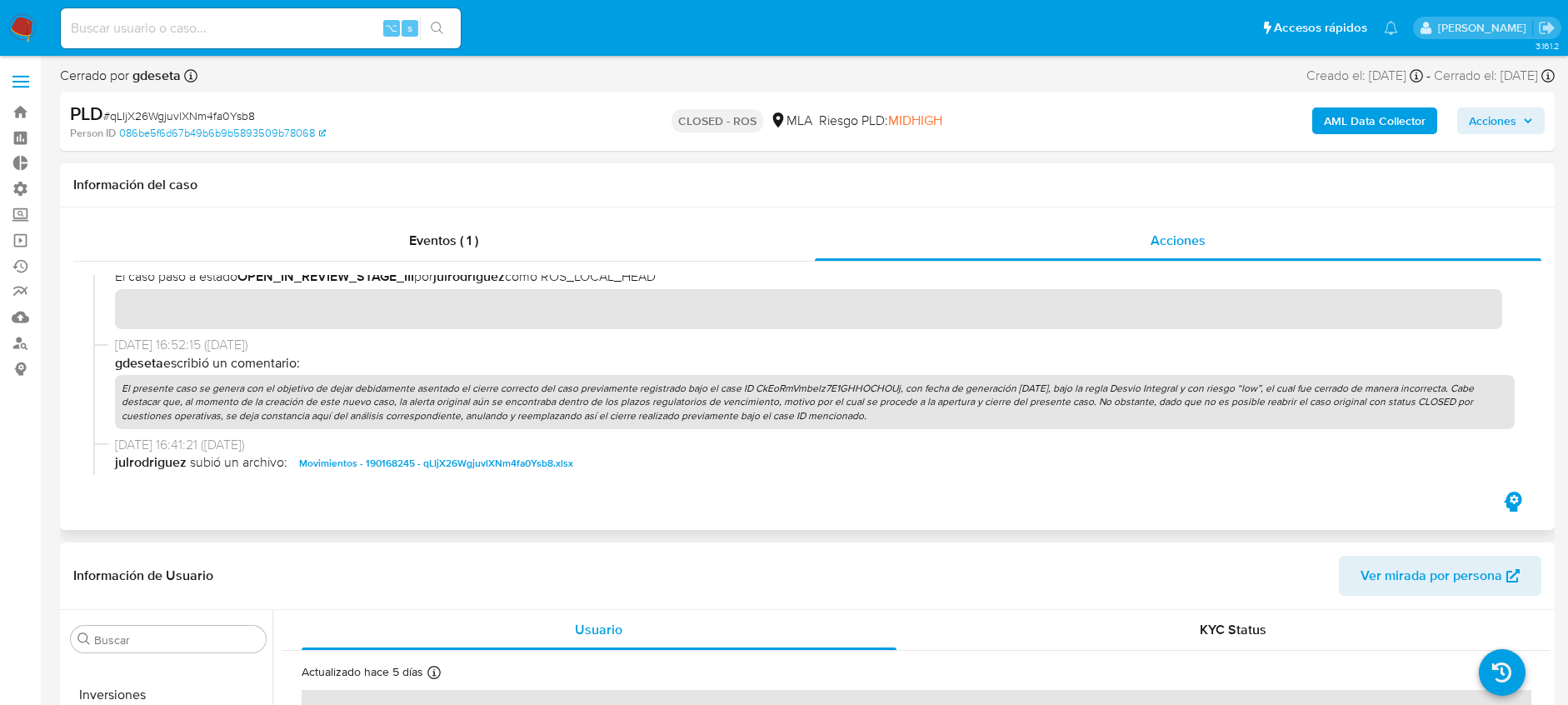
click at [537, 314] on div "[DATE] 16:55:16 ([DATE]) El caso pasó a estado OPEN_IN_REVIEW_STAGE_III por jul…" at bounding box center [815, 288] width 1400 height 79
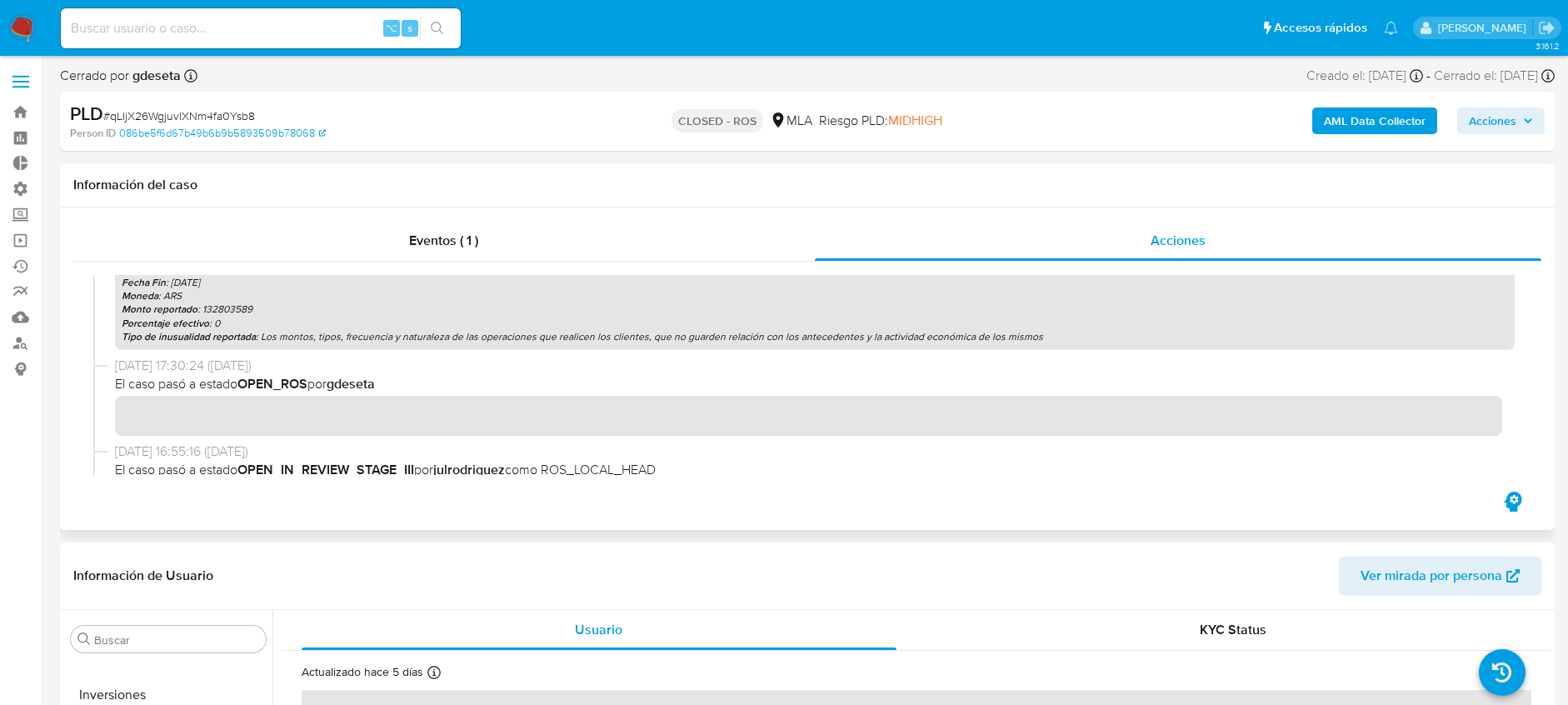
scroll to position [160, 0]
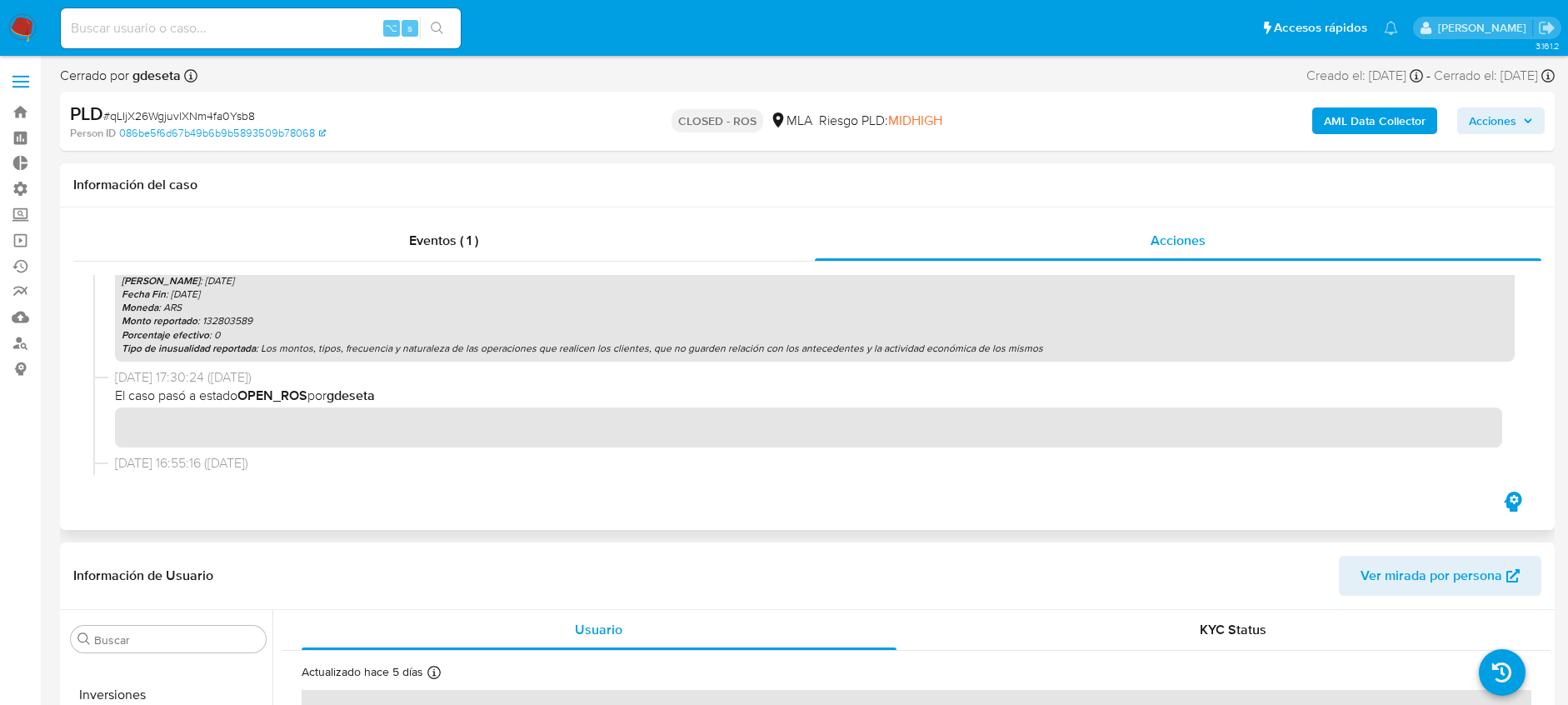
click at [547, 401] on span "El caso pasó a estado OPEN_ROS por gdeseta" at bounding box center [815, 395] width 1400 height 18
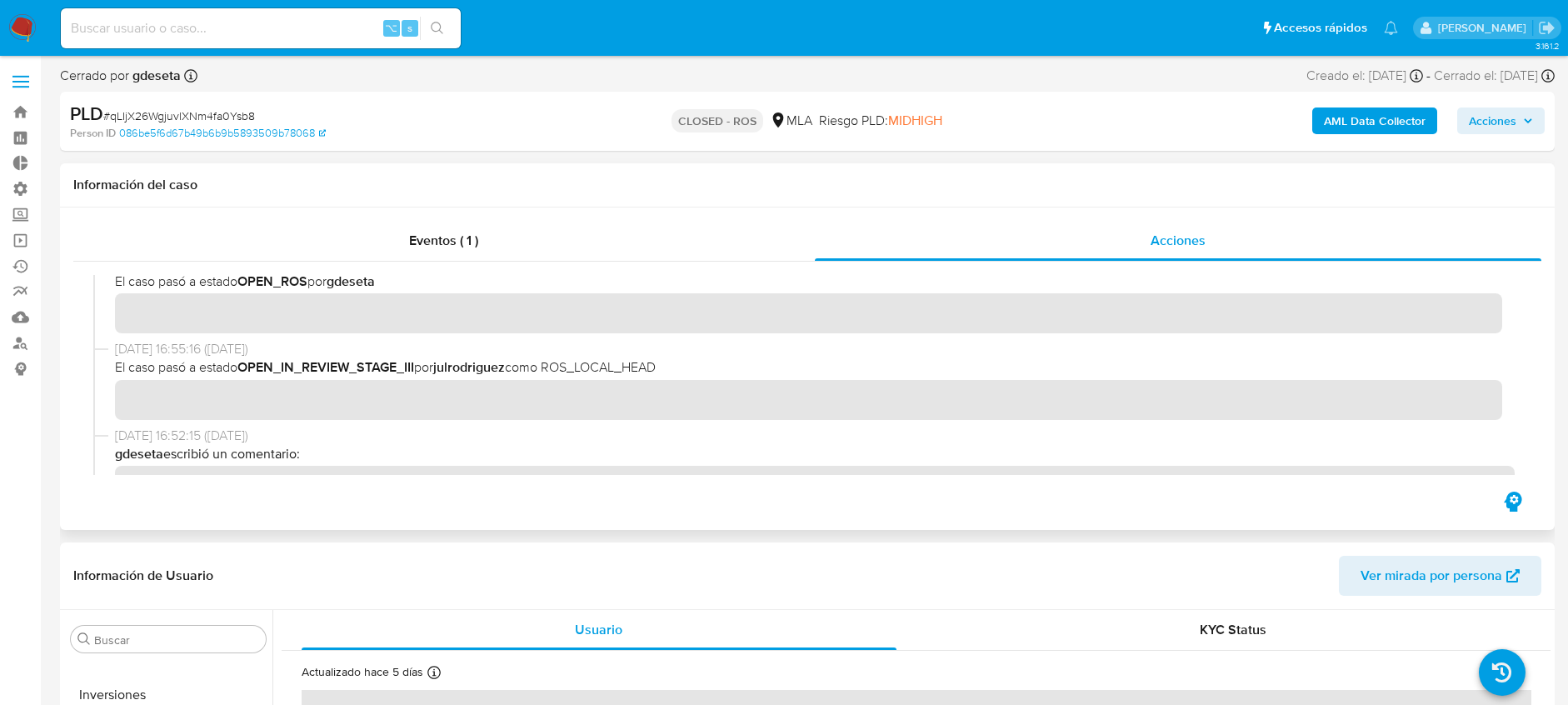
scroll to position [275, 0]
drag, startPoint x: 614, startPoint y: 371, endPoint x: 551, endPoint y: 365, distance: 63.3
click at [551, 365] on span "El caso pasó a estado OPEN_IN_REVIEW_STAGE_III por julrodriguez como ROS_LOCAL_…" at bounding box center [815, 366] width 1400 height 18
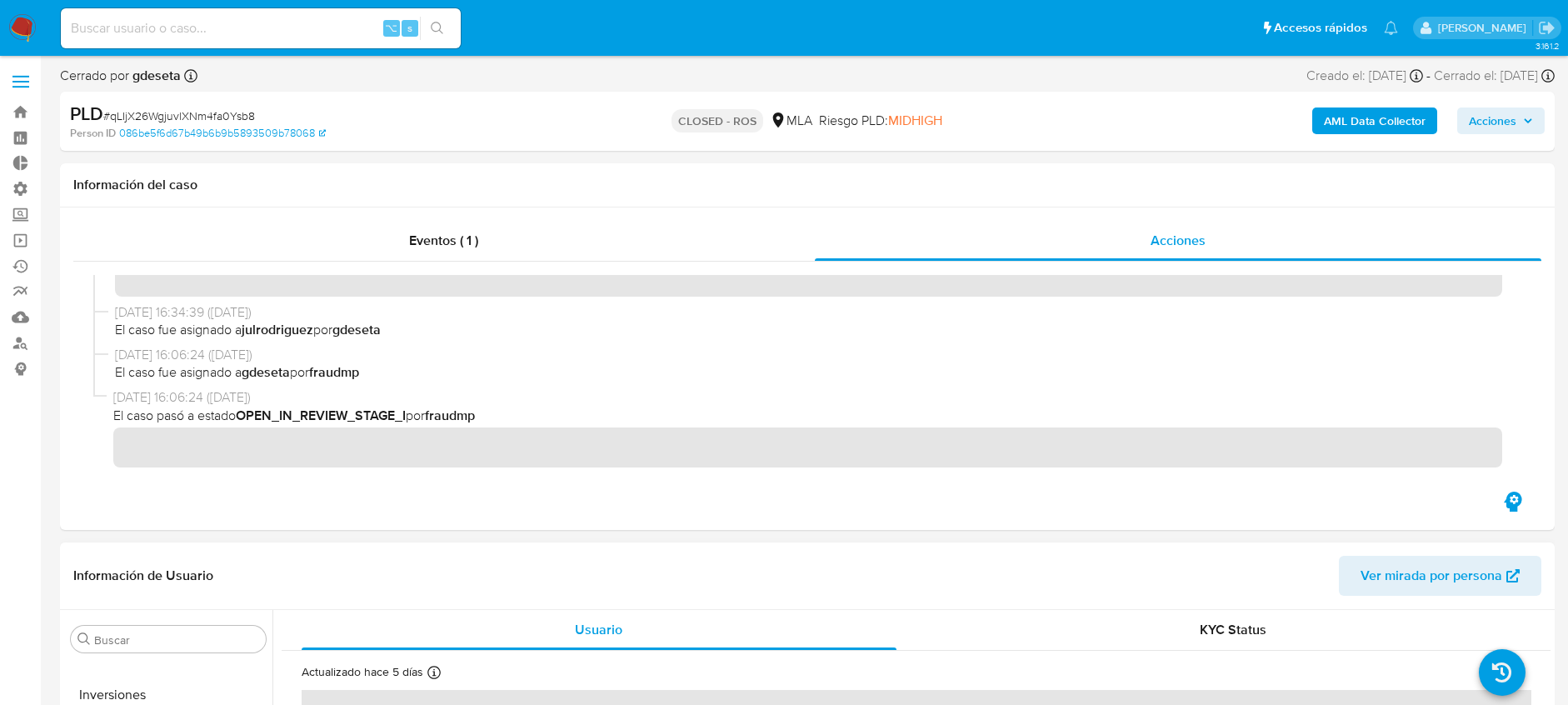
scroll to position [864, 0]
